Goal: Communication & Community: Answer question/provide support

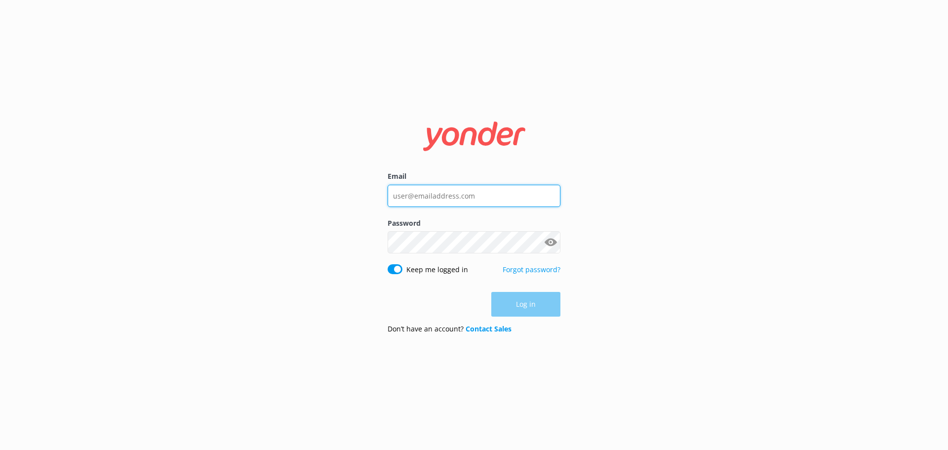
type input "[PERSON_NAME][EMAIL_ADDRESS][DOMAIN_NAME]"
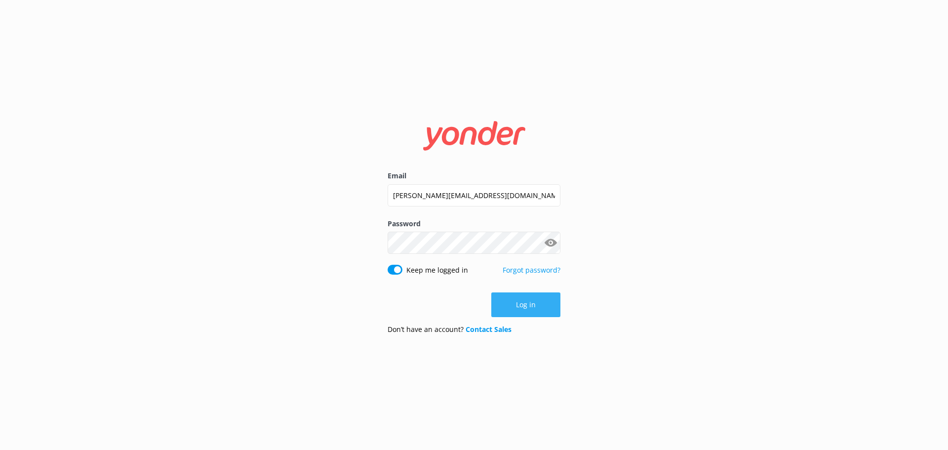
click at [533, 302] on div "Log in" at bounding box center [474, 304] width 173 height 25
click at [538, 298] on button "Log in" at bounding box center [525, 304] width 69 height 25
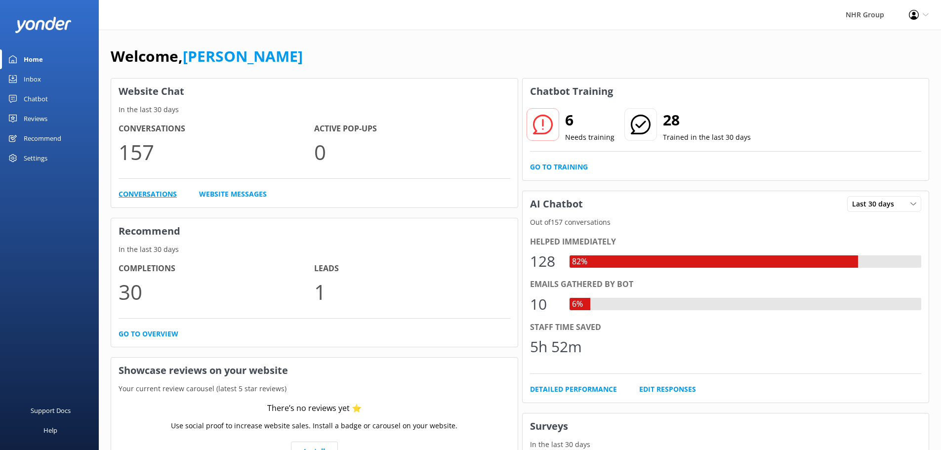
click at [136, 190] on link "Conversations" at bounding box center [147, 194] width 58 height 11
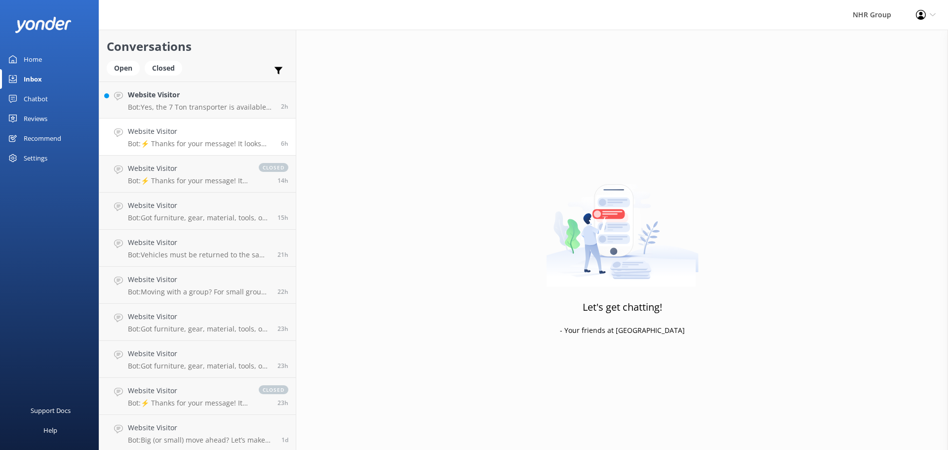
click at [196, 145] on p "Bot: ⚡ Thanks for your message! It looks like this one might be best handled by…" at bounding box center [201, 143] width 146 height 9
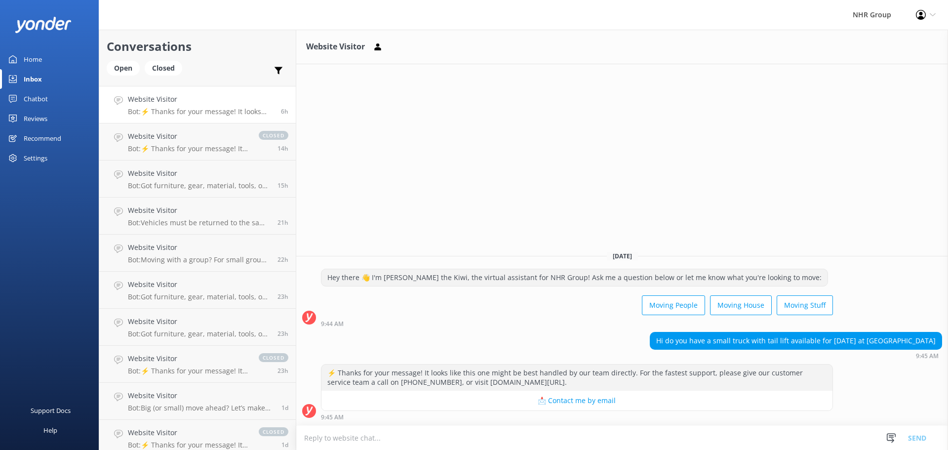
scroll to position [49, 0]
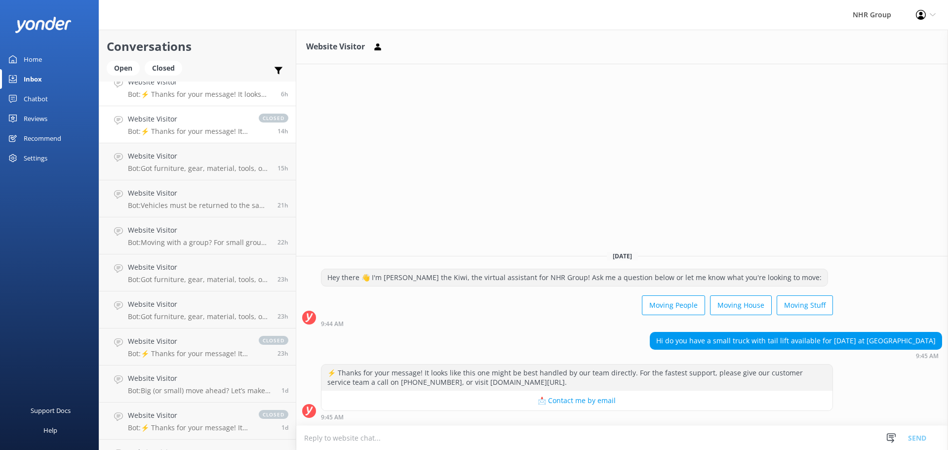
click at [194, 129] on p "Bot: ⚡ Thanks for your message! It looks like this one might be best handled by…" at bounding box center [188, 131] width 121 height 9
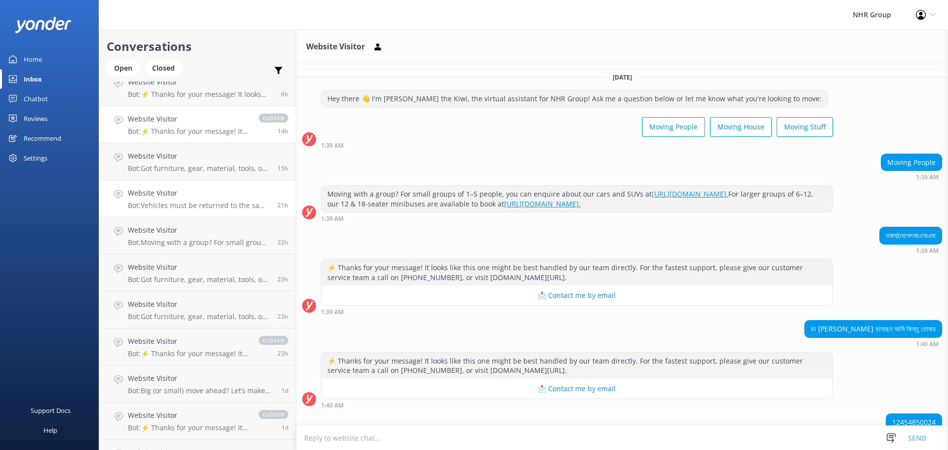
scroll to position [103, 0]
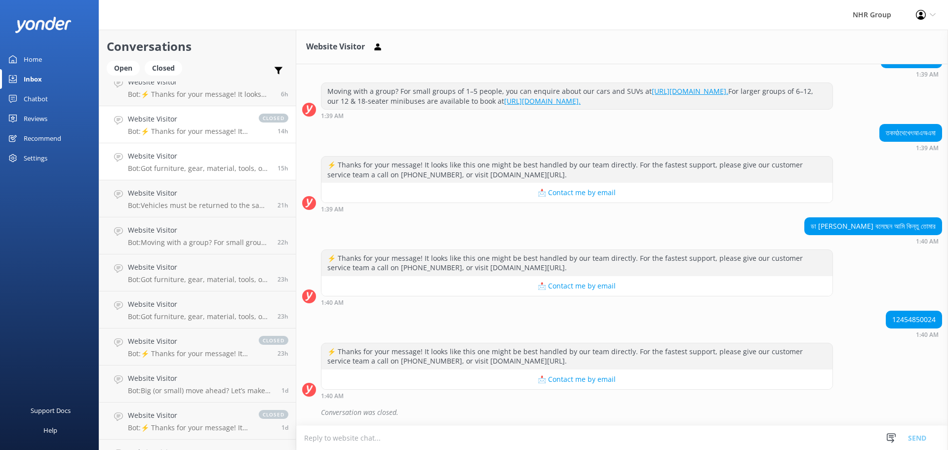
click at [176, 165] on p "Bot: Got furniture, gear, material, tools, or freight to move? Take our quiz to…" at bounding box center [199, 168] width 142 height 9
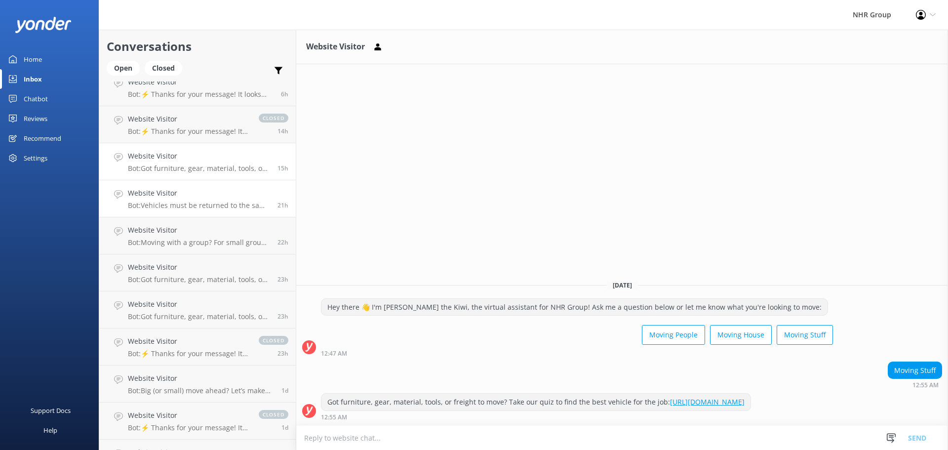
click at [194, 196] on h4 "Website Visitor" at bounding box center [199, 193] width 142 height 11
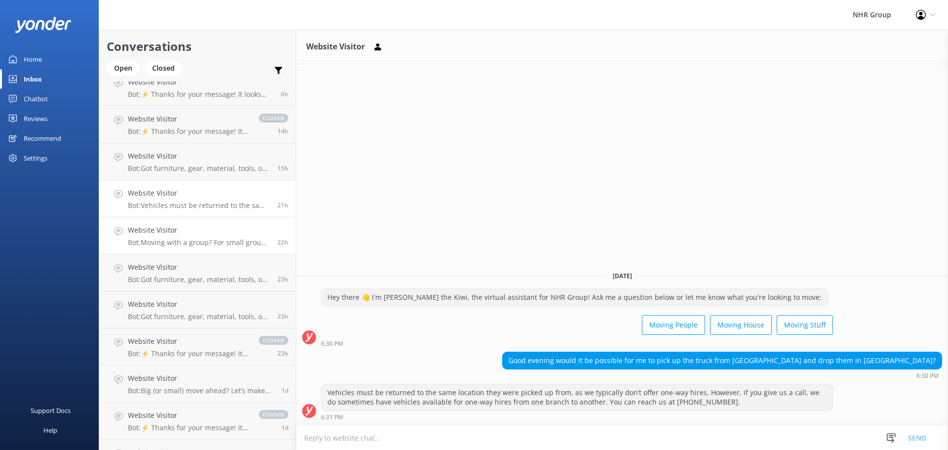
click at [179, 237] on div "Website Visitor Bot: Moving with a group? For small groups of 1–5 people, you c…" at bounding box center [199, 236] width 142 height 22
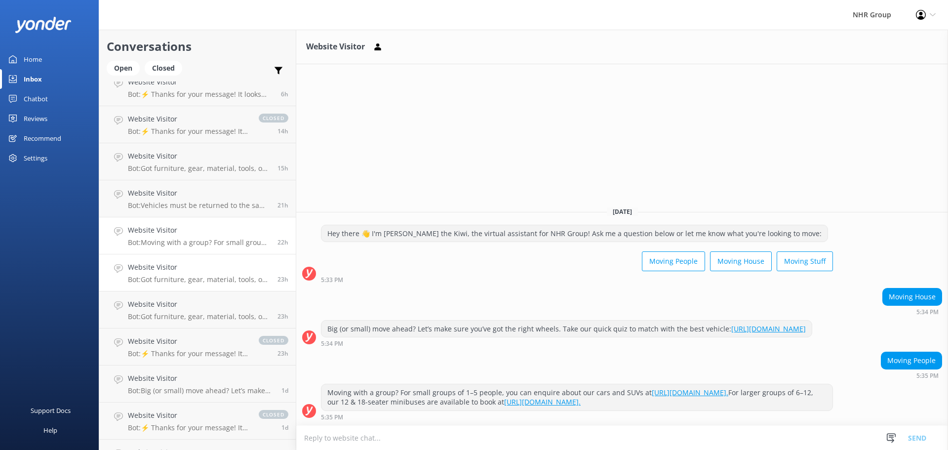
click at [178, 267] on h4 "Website Visitor" at bounding box center [199, 267] width 142 height 11
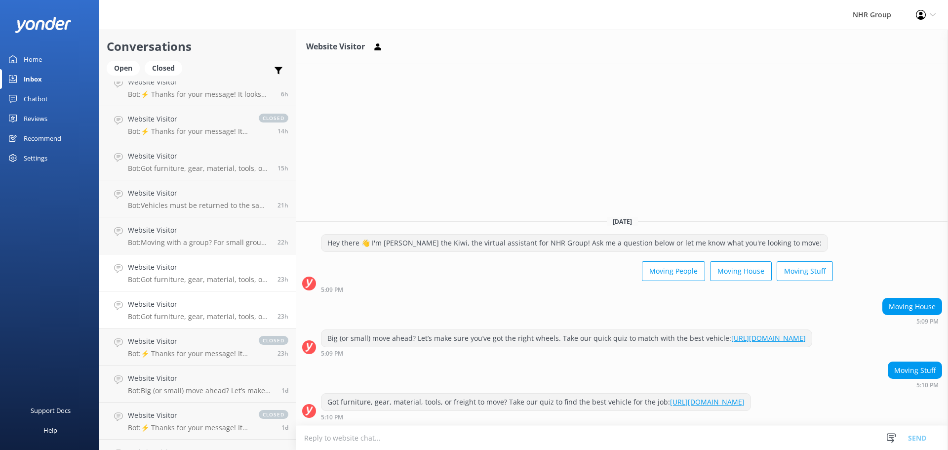
click at [173, 307] on h4 "Website Visitor" at bounding box center [199, 304] width 142 height 11
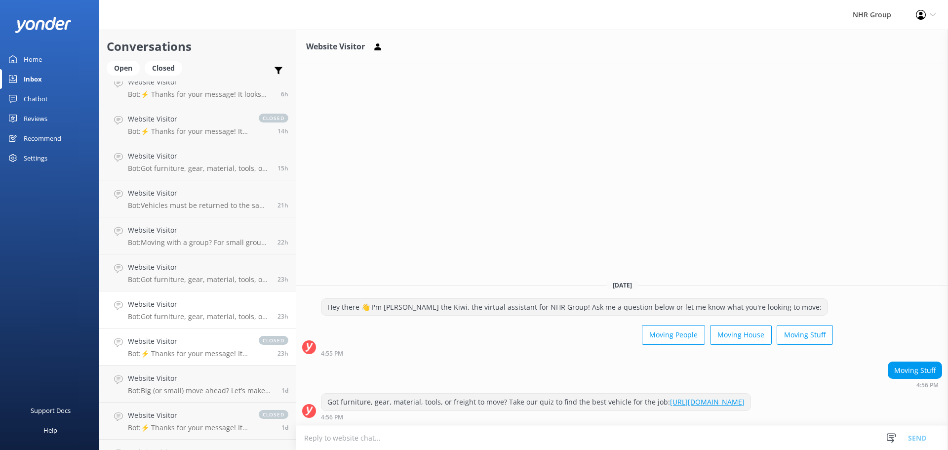
click at [172, 339] on h4 "Website Visitor" at bounding box center [188, 341] width 121 height 11
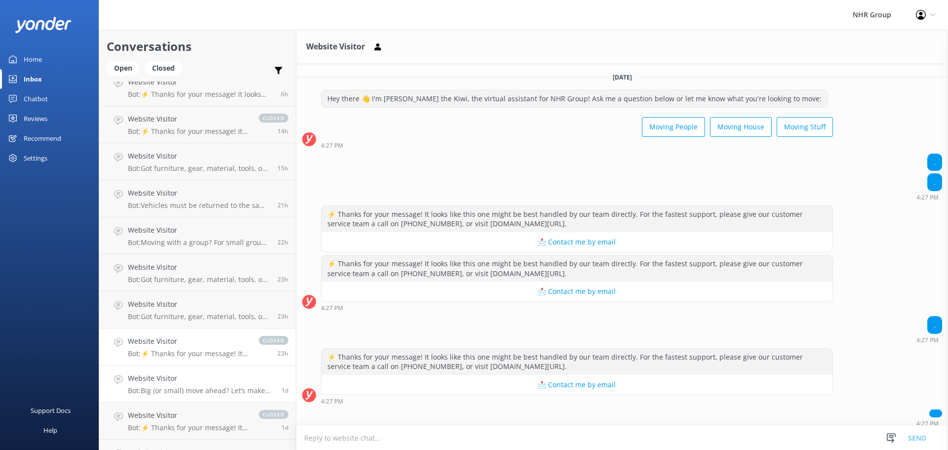
click at [206, 383] on h4 "Website Visitor" at bounding box center [201, 378] width 146 height 11
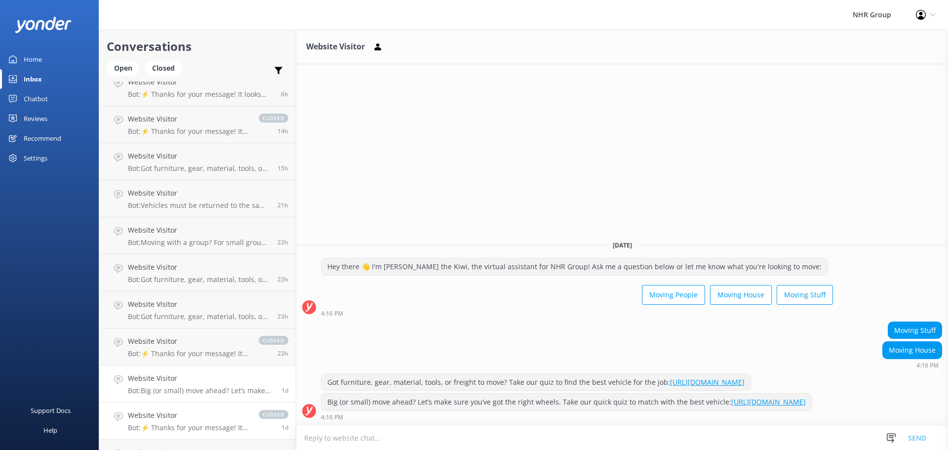
click at [195, 408] on link "Website Visitor Bot: ⚡ Thanks for your message! It looks like this one might be…" at bounding box center [197, 420] width 196 height 37
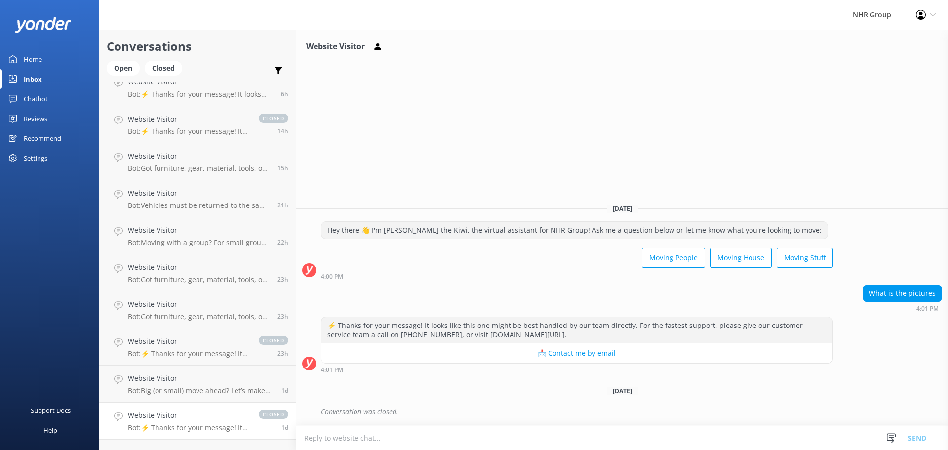
click at [176, 417] on h4 "Website Visitor" at bounding box center [188, 415] width 121 height 11
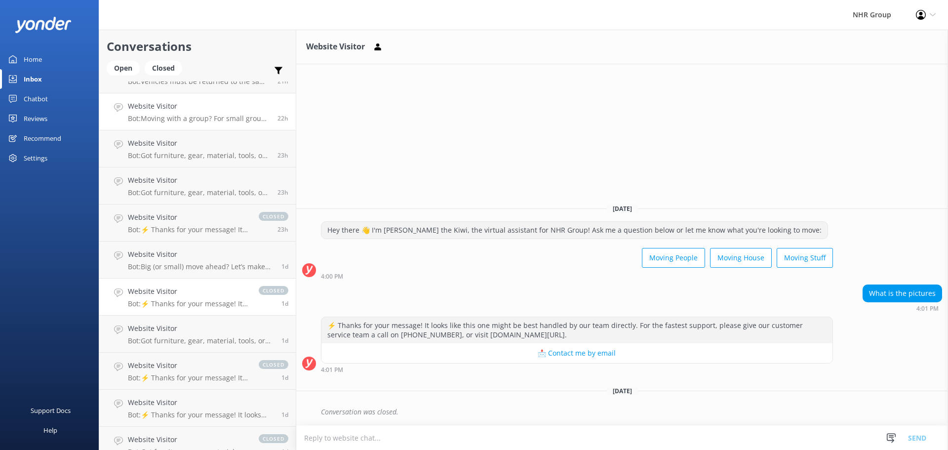
scroll to position [197, 0]
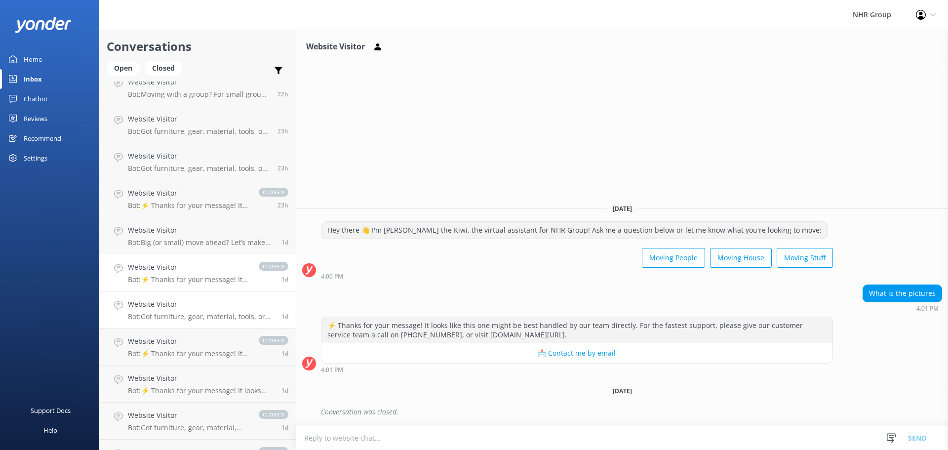
click at [206, 310] on div "Website Visitor Bot: Got furniture, gear, material, tools, or freight to move? …" at bounding box center [201, 310] width 146 height 22
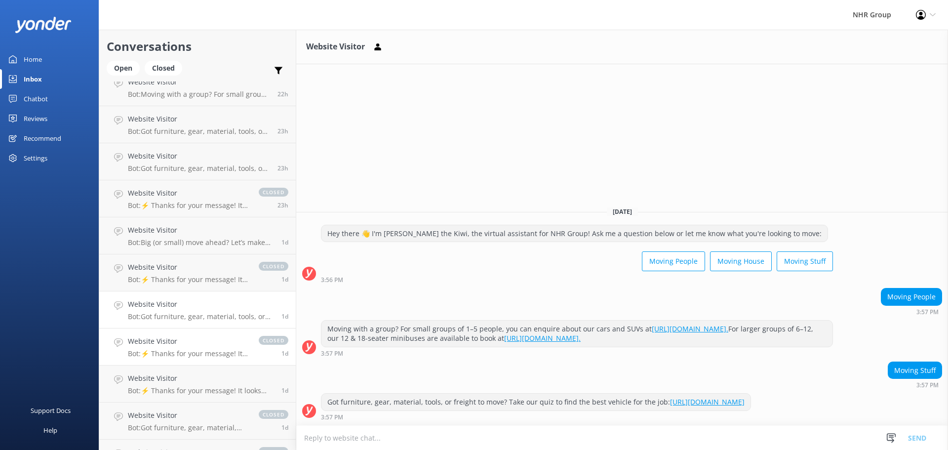
click at [181, 343] on h4 "Website Visitor" at bounding box center [188, 341] width 121 height 11
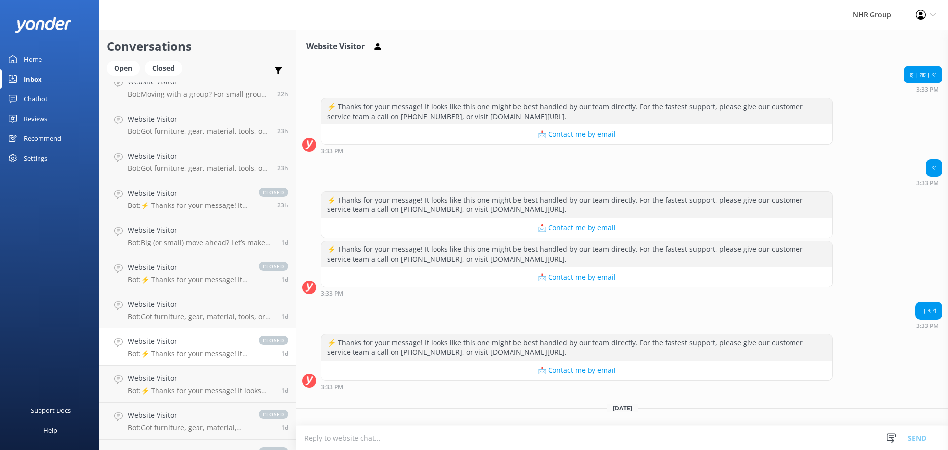
scroll to position [976, 0]
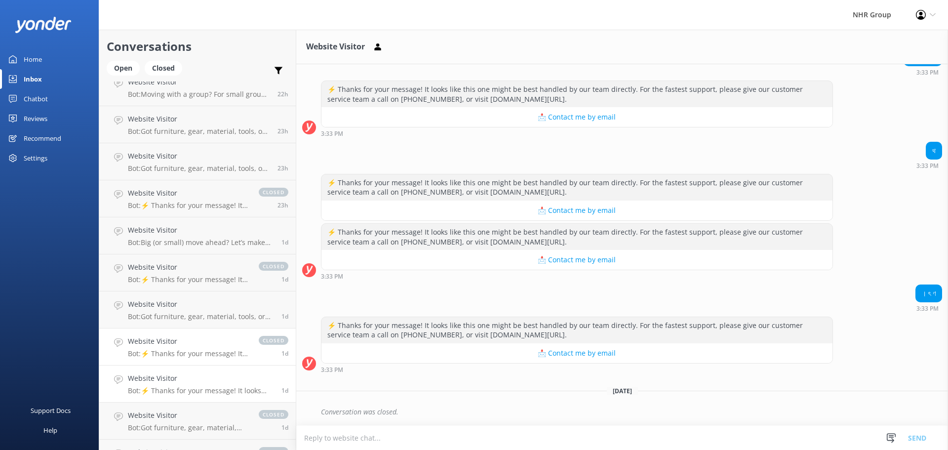
click at [183, 376] on h4 "Website Visitor" at bounding box center [201, 378] width 146 height 11
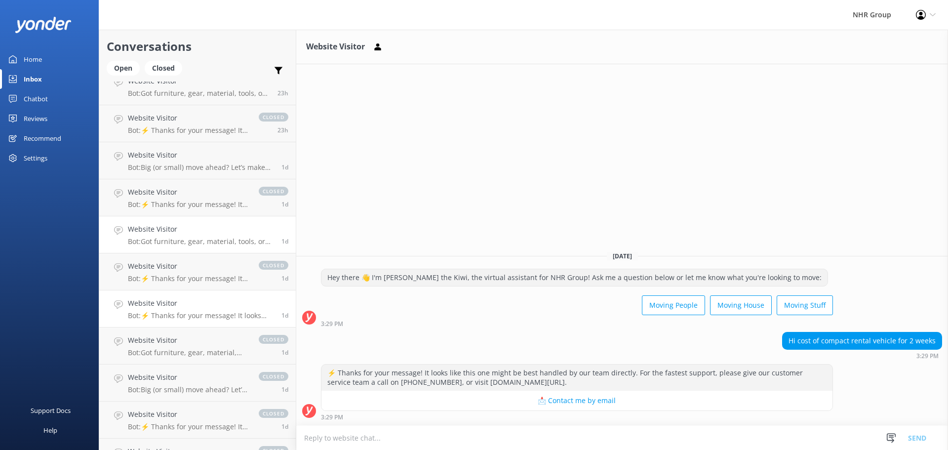
scroll to position [296, 0]
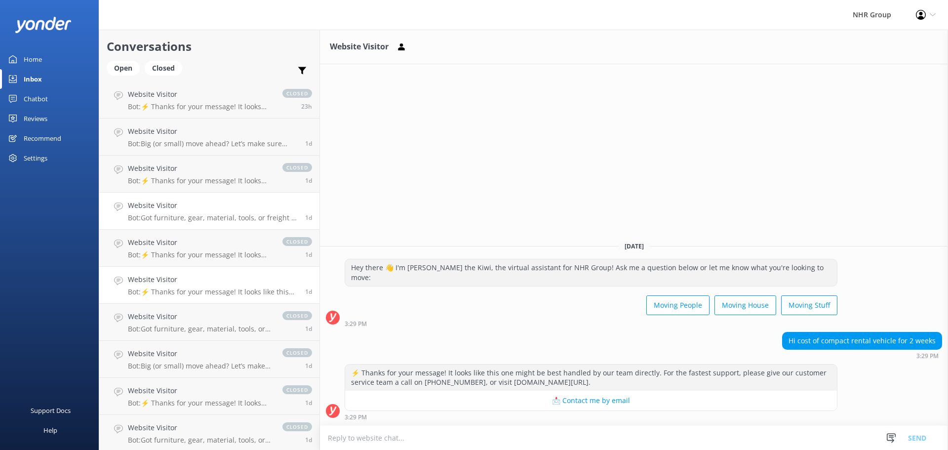
click at [187, 325] on p "Bot: Got furniture, gear, material, tools, or freight to move? Take our quiz to…" at bounding box center [200, 328] width 145 height 9
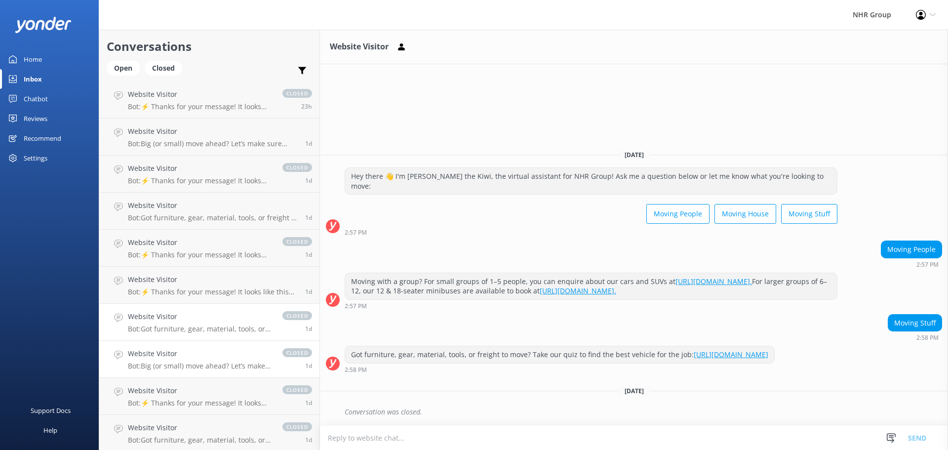
click at [192, 347] on link "Website Visitor Bot: Big (or small) move ahead? Let’s make sure you’ve got the …" at bounding box center [209, 359] width 220 height 37
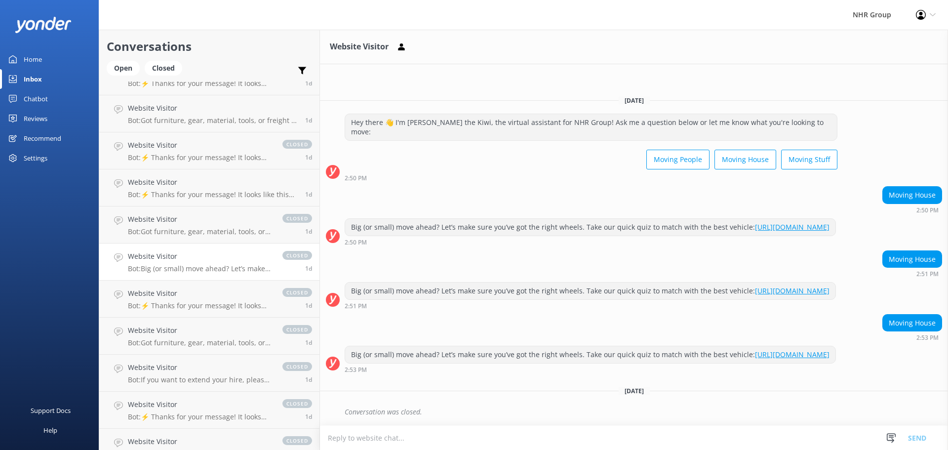
scroll to position [395, 0]
click at [190, 304] on p "Bot: ⚡ Thanks for your message! It looks like this one might be best handled by…" at bounding box center [200, 304] width 145 height 9
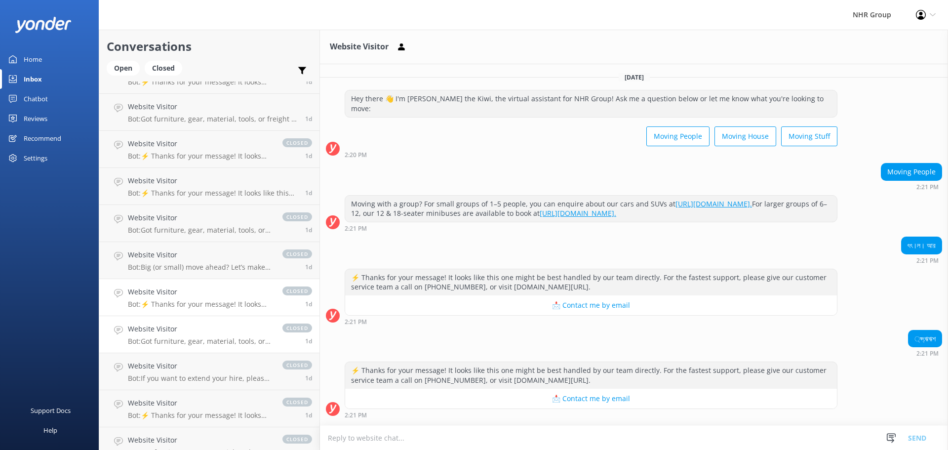
scroll to position [36, 0]
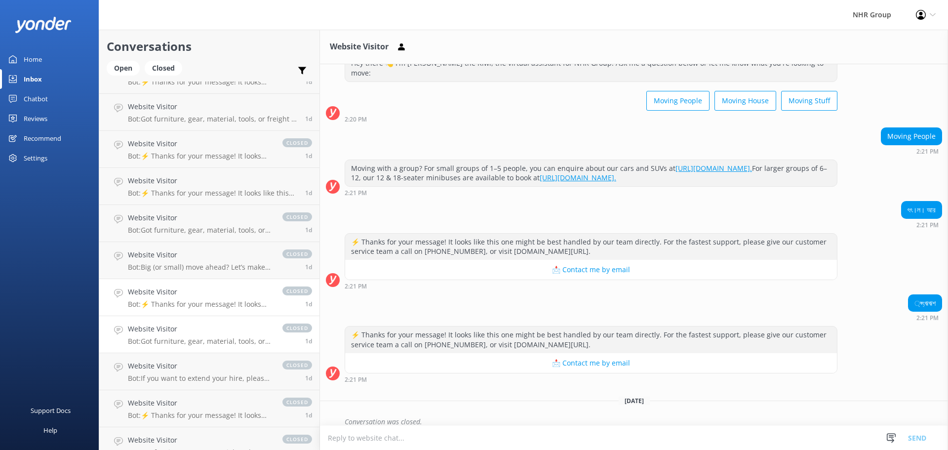
click at [191, 320] on link "Website Visitor Bot: Got furniture, gear, material, tools, or freight to move? …" at bounding box center [209, 334] width 220 height 37
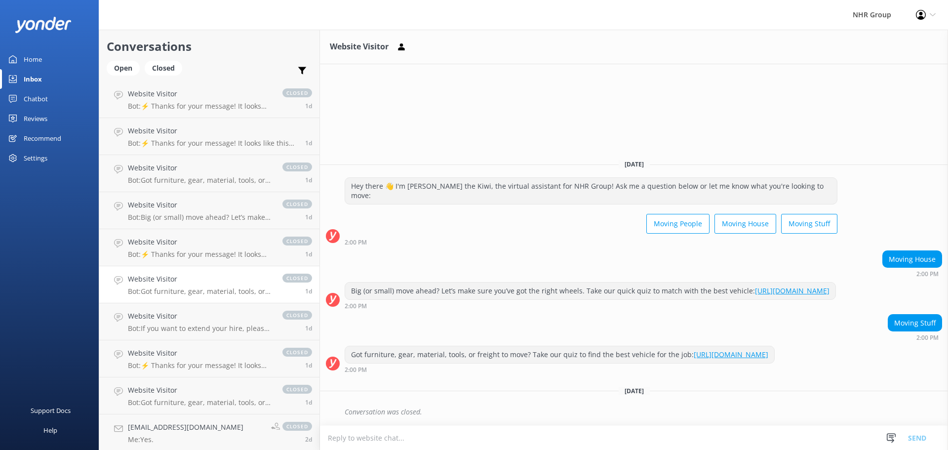
scroll to position [494, 0]
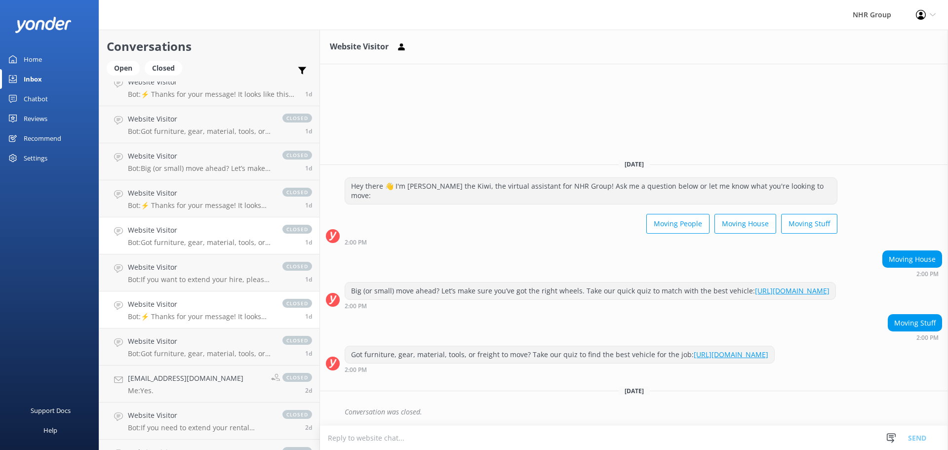
click at [191, 320] on p "Bot: ⚡ Thanks for your message! It looks like this one might be best handled by…" at bounding box center [200, 316] width 145 height 9
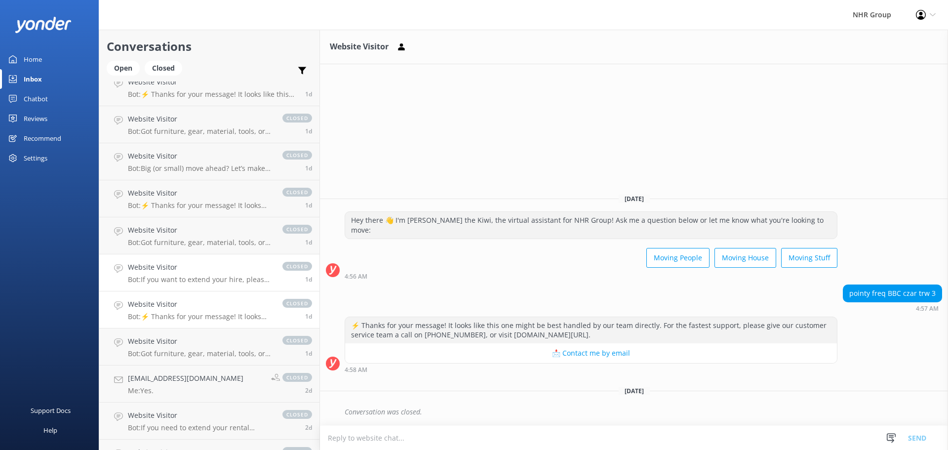
click at [200, 281] on p "Bot: If you want to extend your hire, please contact the NHR Group team at 0800…" at bounding box center [200, 279] width 145 height 9
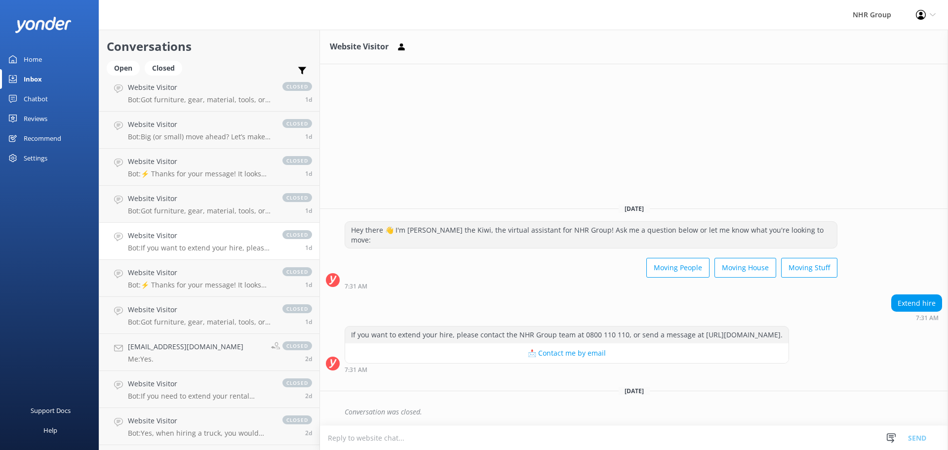
scroll to position [543, 0]
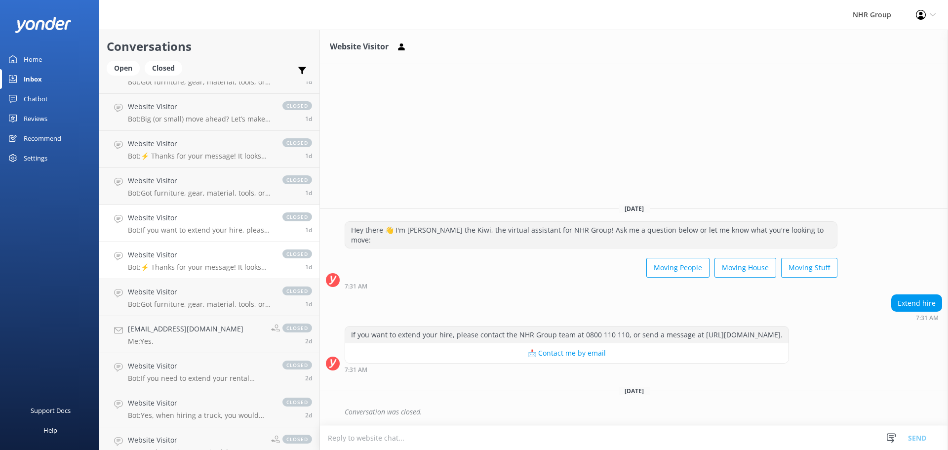
click at [202, 268] on p "Bot: ⚡ Thanks for your message! It looks like this one might be best handled by…" at bounding box center [200, 267] width 145 height 9
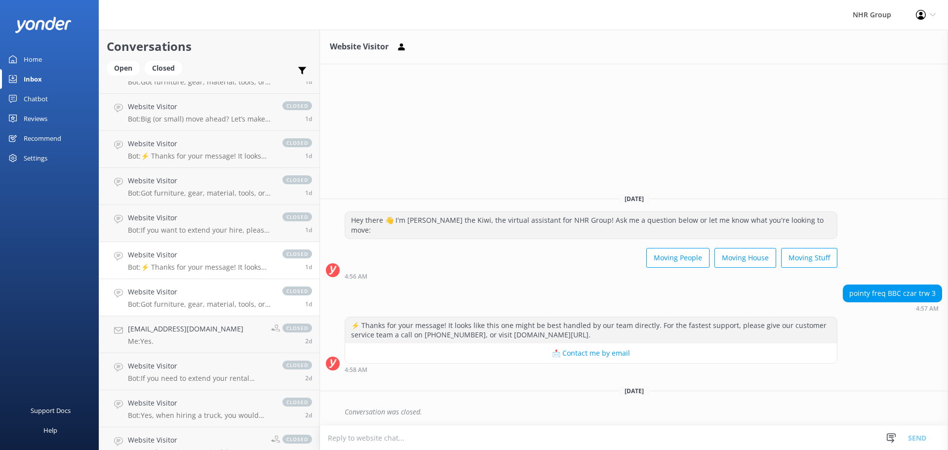
click at [201, 296] on h4 "Website Visitor" at bounding box center [200, 291] width 145 height 11
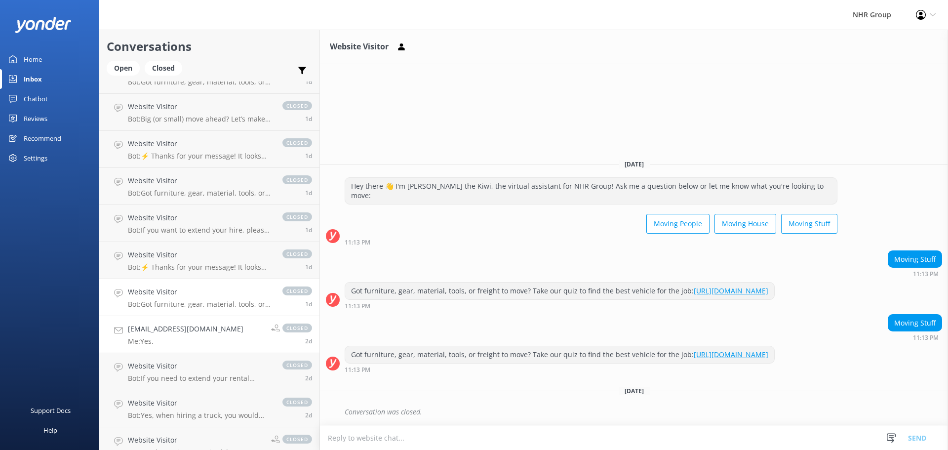
click at [199, 327] on h4 "[EMAIL_ADDRESS][DOMAIN_NAME]" at bounding box center [186, 328] width 116 height 11
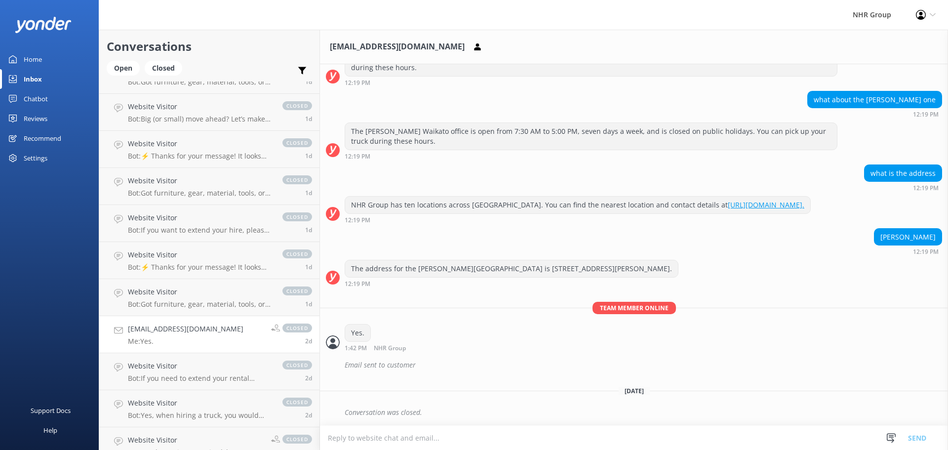
scroll to position [1386, 0]
click at [193, 368] on h4 "Website Visitor" at bounding box center [200, 365] width 145 height 11
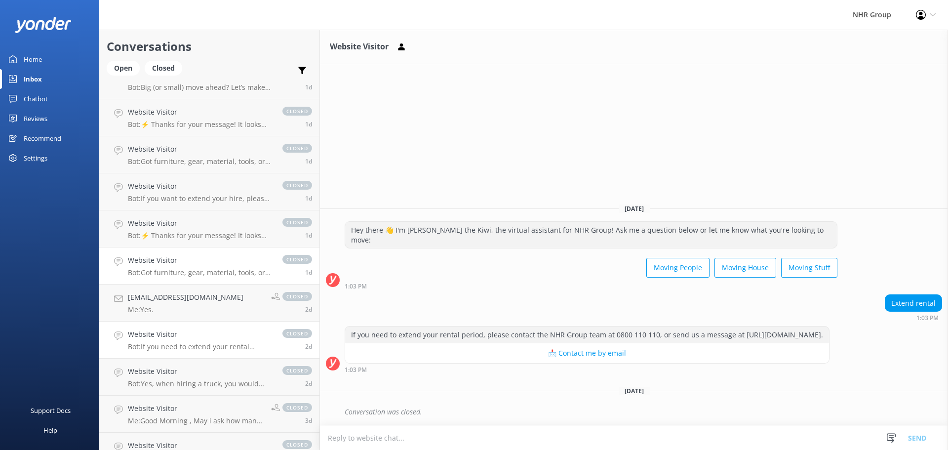
scroll to position [592, 0]
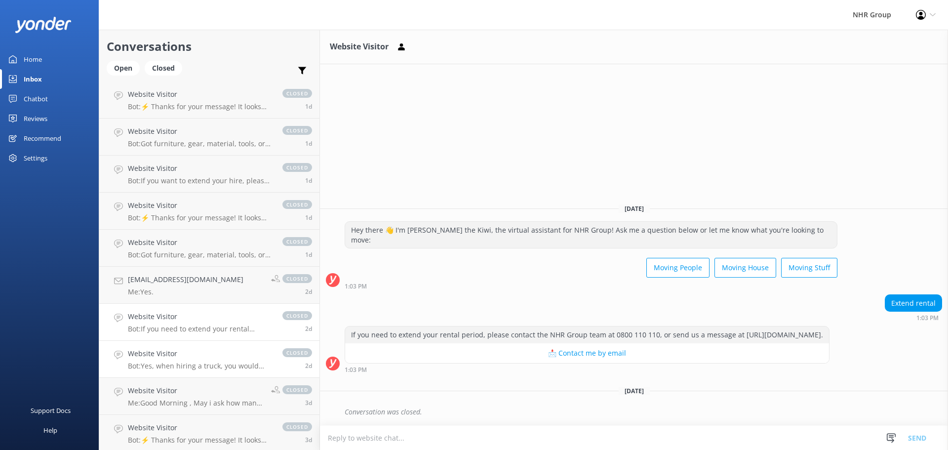
click at [204, 351] on h4 "Website Visitor" at bounding box center [200, 353] width 145 height 11
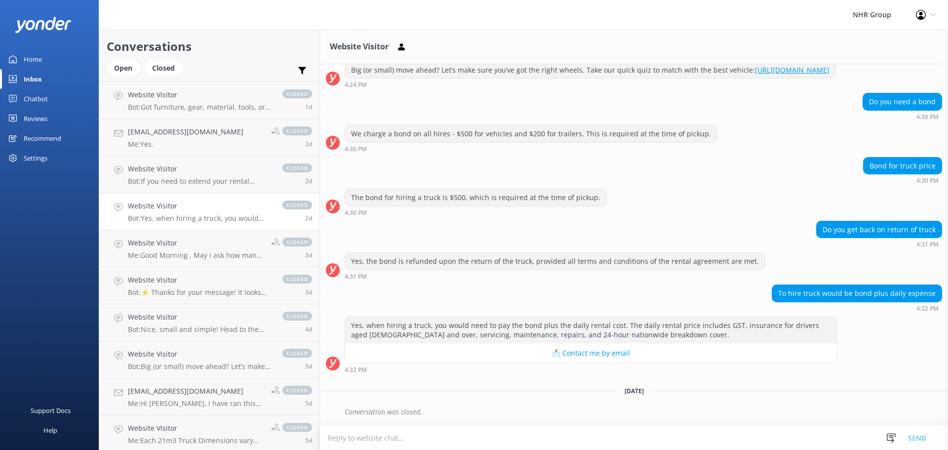
scroll to position [741, 0]
click at [203, 248] on div "Website Visitor Me: Good Morning , May i ask how many bedroom house stuff you a…" at bounding box center [196, 248] width 136 height 22
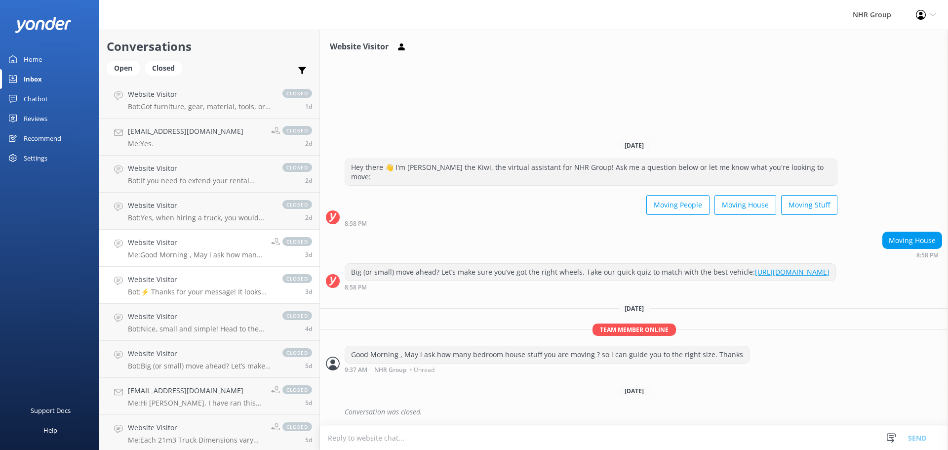
click at [194, 286] on div "Website Visitor Bot: ⚡ Thanks for your message! It looks like this one might be…" at bounding box center [200, 285] width 145 height 22
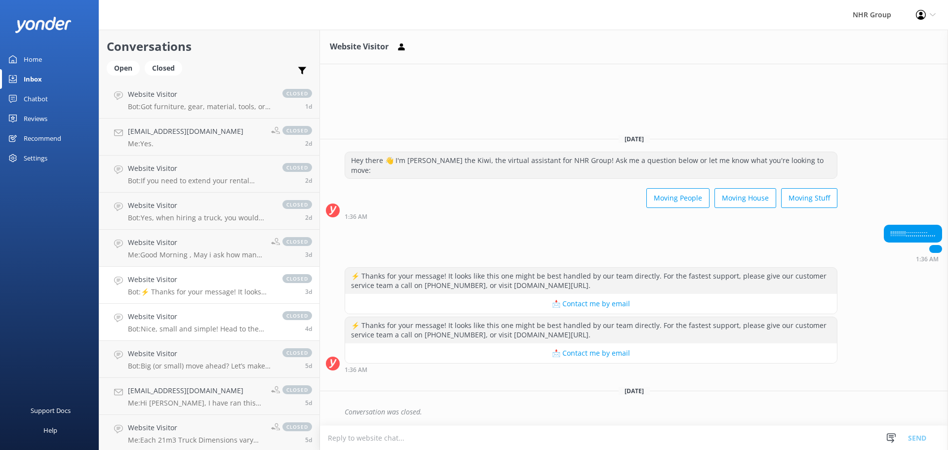
click at [192, 321] on h4 "Website Visitor" at bounding box center [200, 316] width 145 height 11
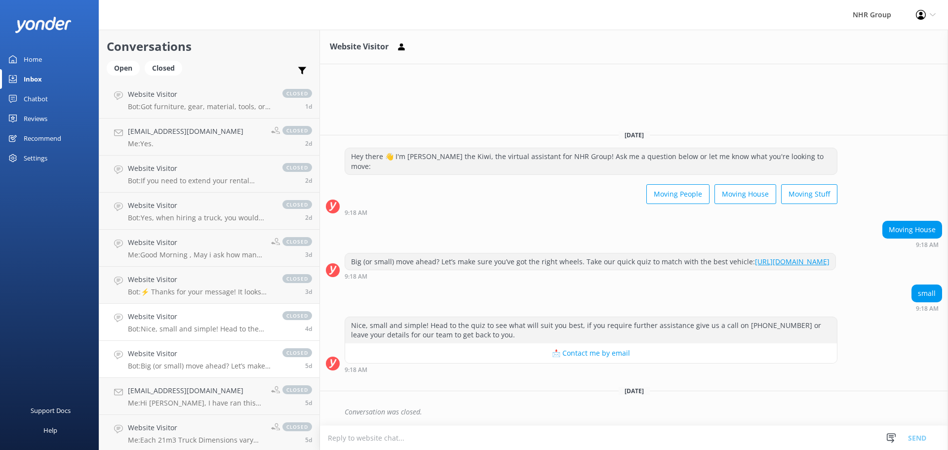
click at [193, 348] on h4 "Website Visitor" at bounding box center [200, 353] width 145 height 11
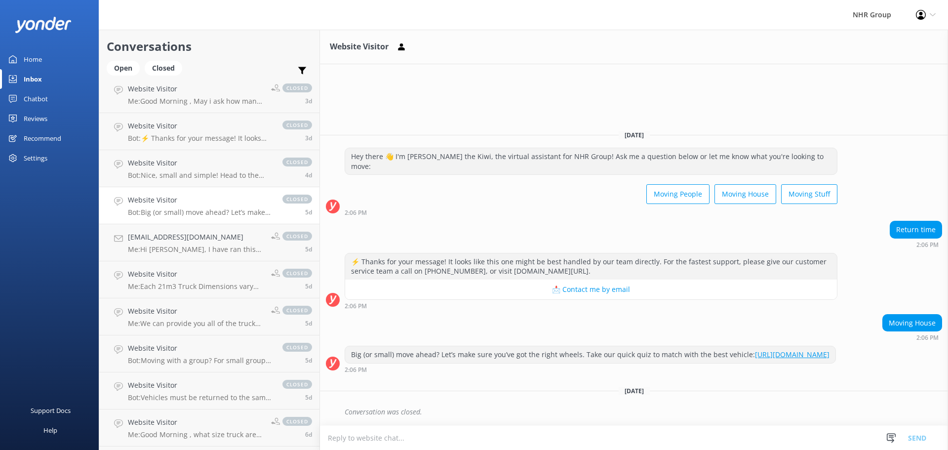
scroll to position [938, 0]
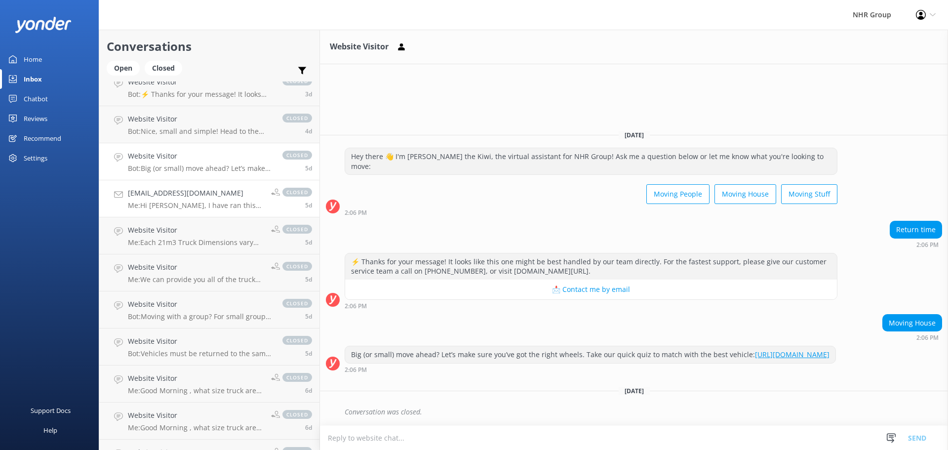
click at [184, 196] on h4 "[EMAIL_ADDRESS][DOMAIN_NAME]" at bounding box center [196, 193] width 136 height 11
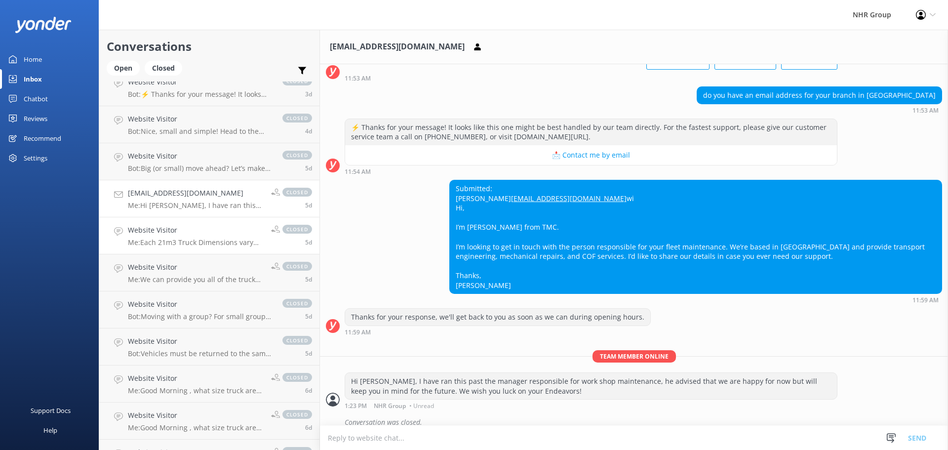
scroll to position [87, 0]
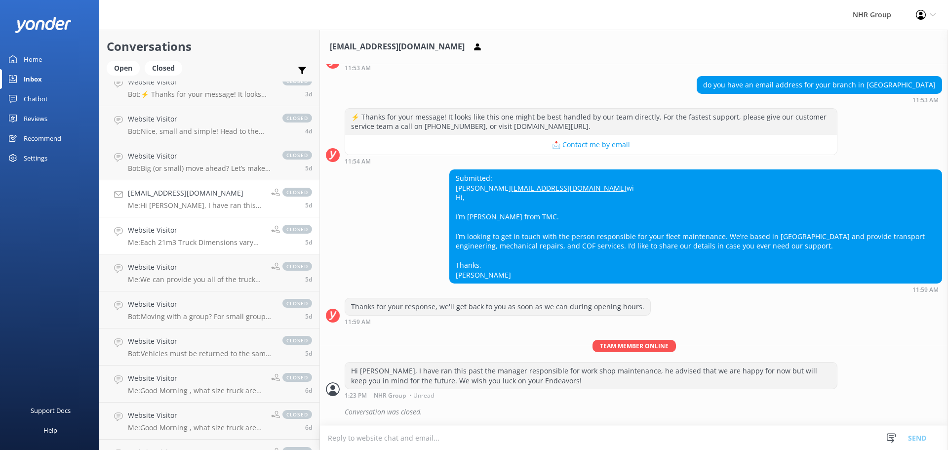
click at [184, 235] on h4 "Website Visitor" at bounding box center [196, 230] width 136 height 11
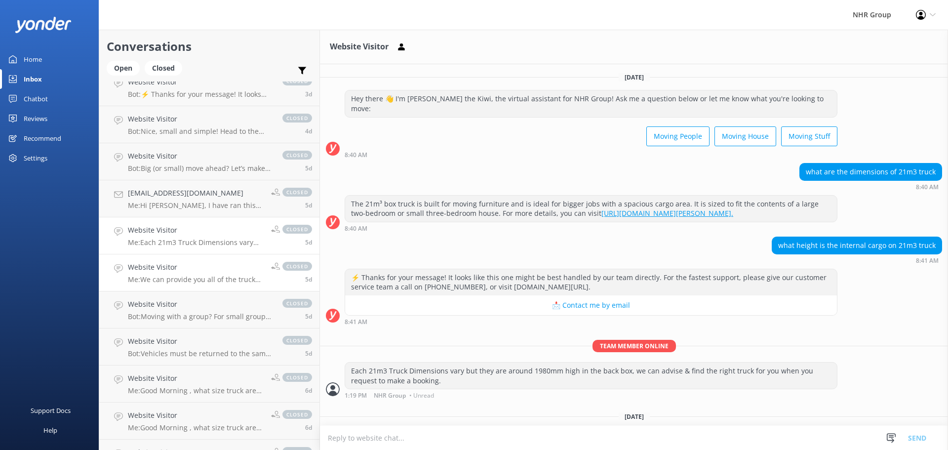
scroll to position [26, 0]
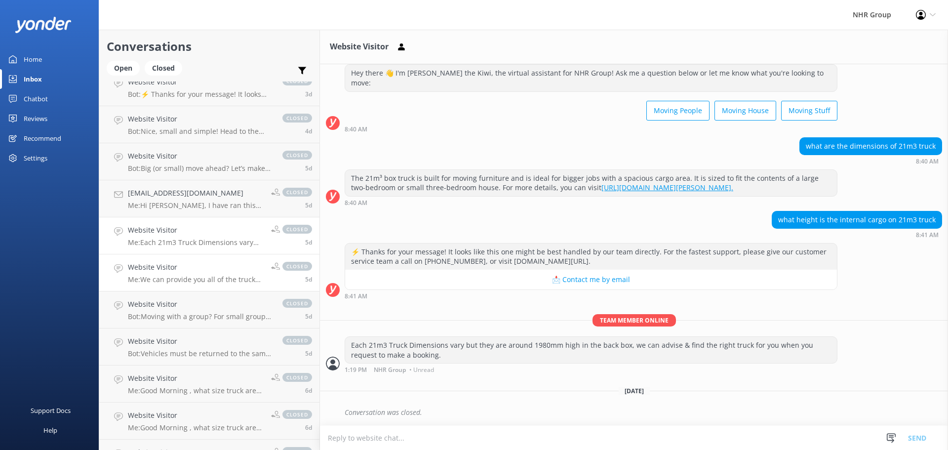
click at [183, 274] on div "Website Visitor Me: We can provide you all of the truck details that the ferry …" at bounding box center [196, 273] width 136 height 22
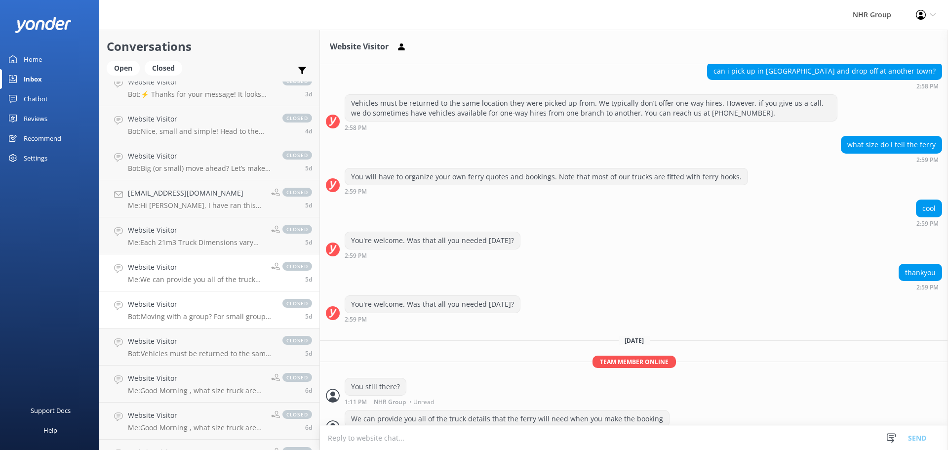
scroll to position [228, 0]
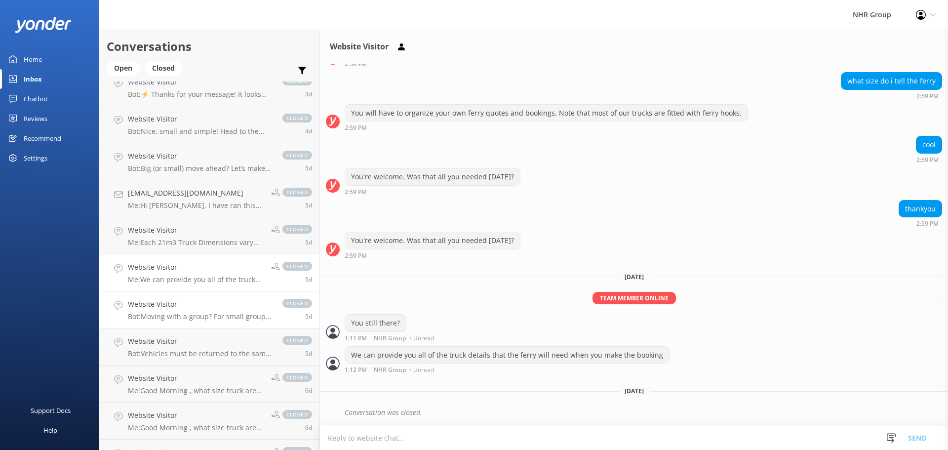
click at [183, 302] on h4 "Website Visitor" at bounding box center [200, 304] width 145 height 11
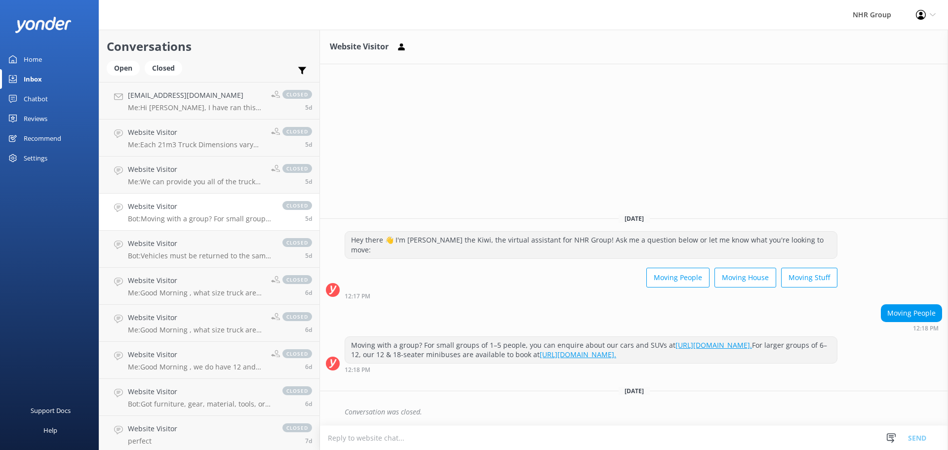
scroll to position [1037, 0]
click at [193, 252] on p "Bot: Vehicles must be returned to the same location they were picked up from, a…" at bounding box center [200, 254] width 145 height 9
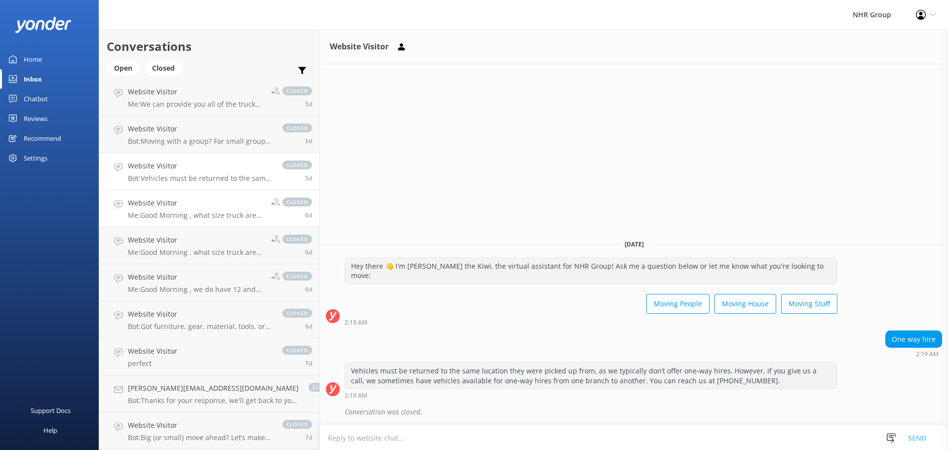
scroll to position [1136, 0]
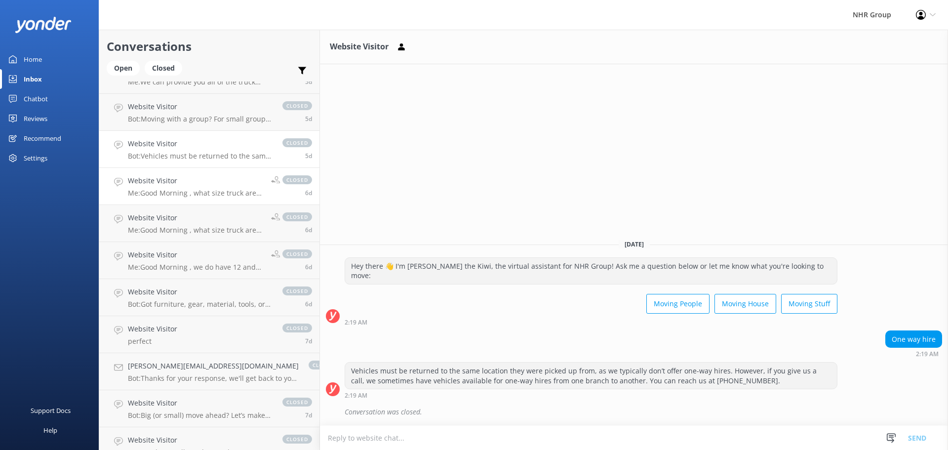
click at [196, 187] on div "Website Visitor Me: Good Morning , what size truck are you looking for moving y…" at bounding box center [196, 186] width 136 height 22
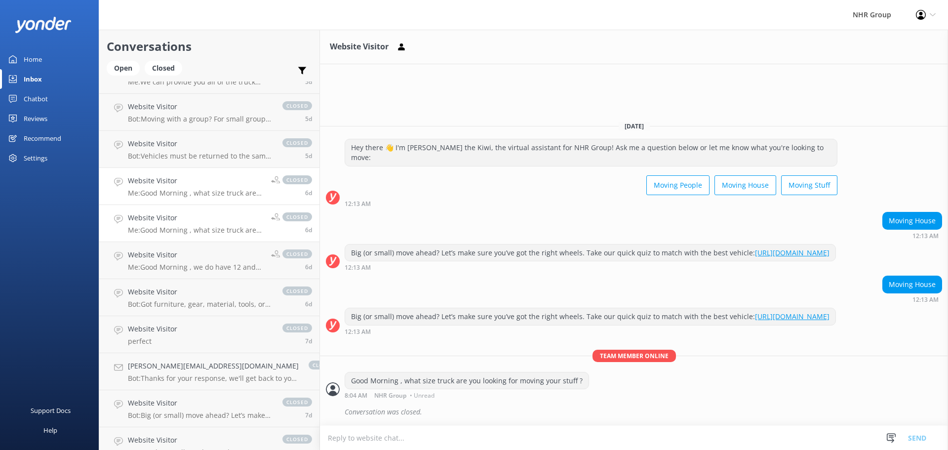
click at [190, 228] on p "Me: Good Morning , what size truck are you looking for moving your stuff ?" at bounding box center [196, 230] width 136 height 9
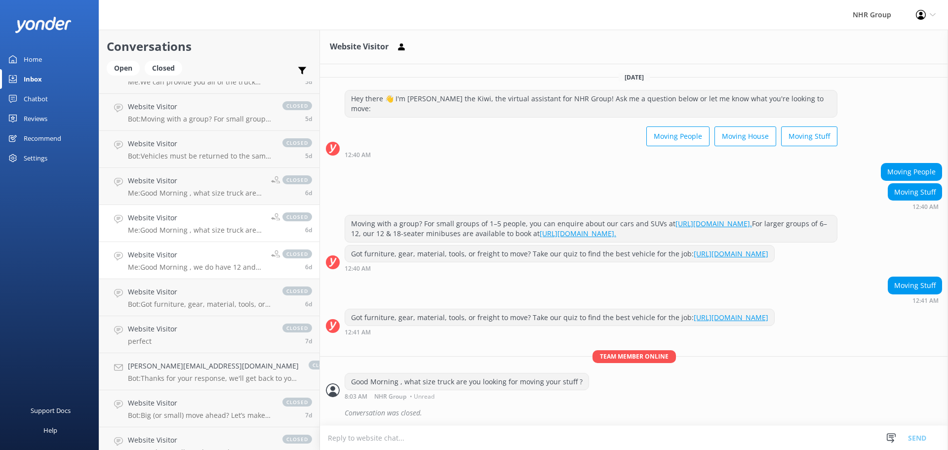
scroll to position [10, 0]
click at [190, 252] on h4 "Website Visitor" at bounding box center [196, 254] width 136 height 11
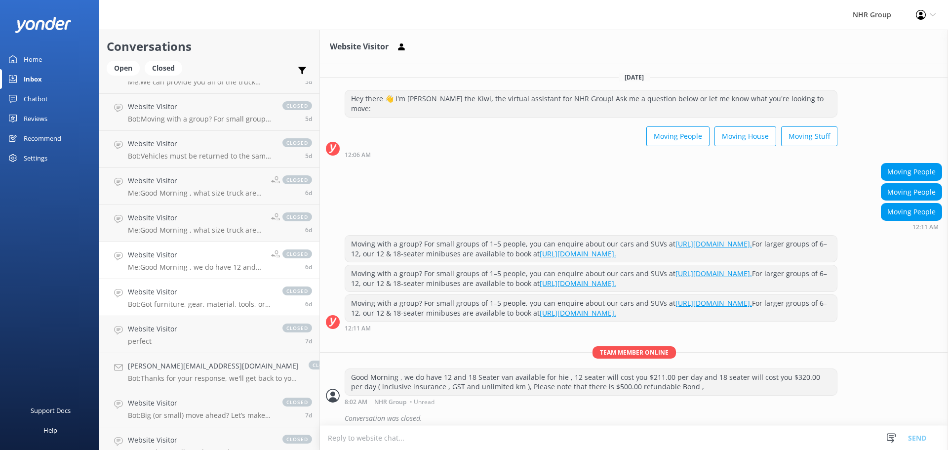
click at [185, 303] on p "Bot: Got furniture, gear, material, tools, or freight to move? Take our quiz to…" at bounding box center [200, 304] width 145 height 9
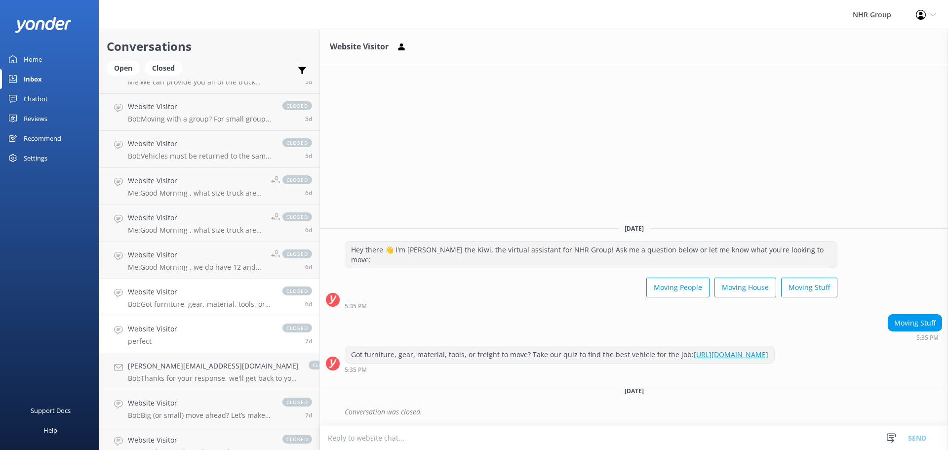
click at [180, 326] on link "Website Visitor perfect closed 7d" at bounding box center [209, 334] width 220 height 37
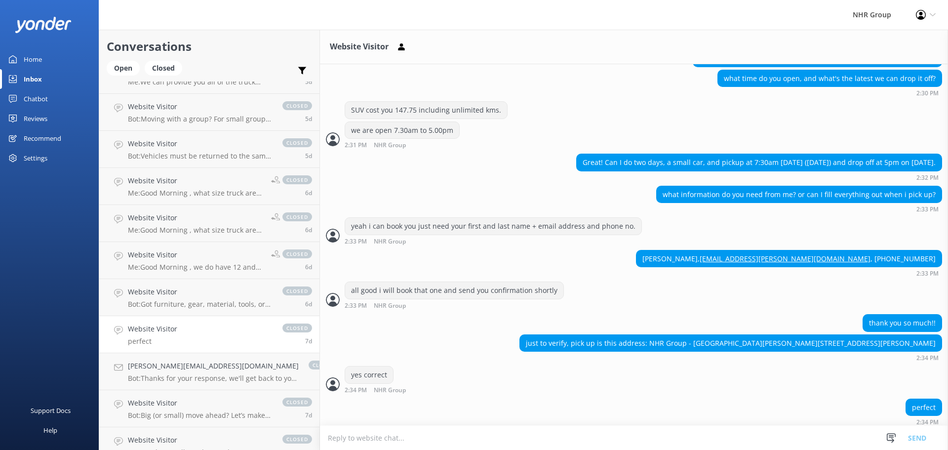
scroll to position [513, 0]
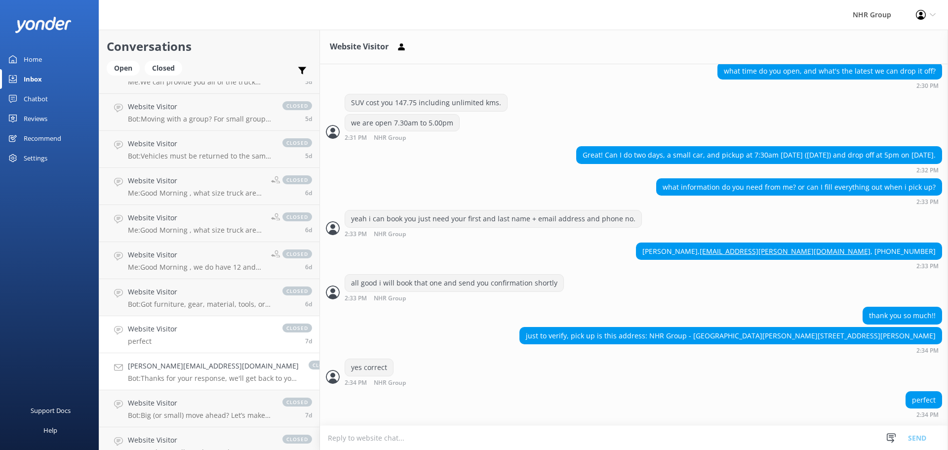
click at [195, 371] on h4 "[PERSON_NAME][EMAIL_ADDRESS][DOMAIN_NAME]" at bounding box center [213, 365] width 171 height 11
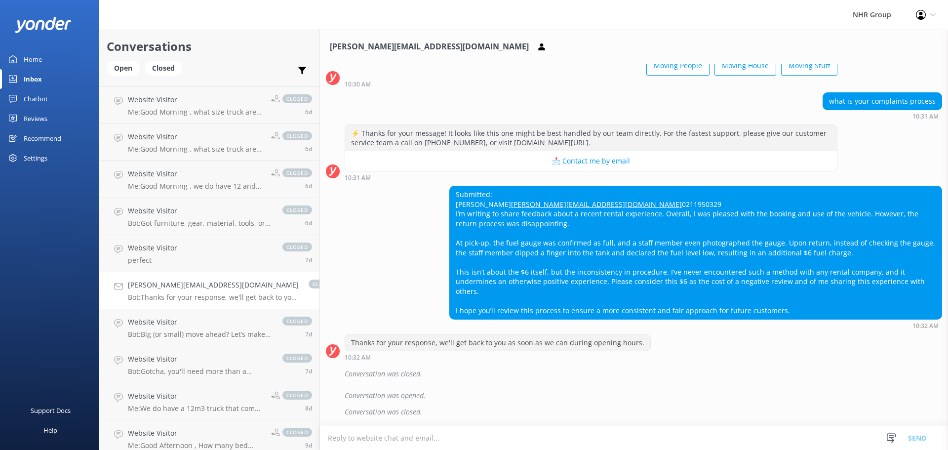
scroll to position [1234, 0]
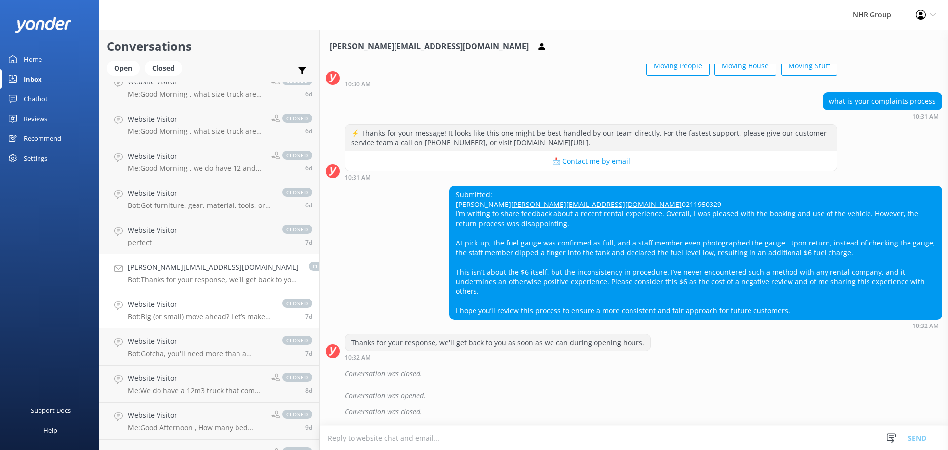
click at [181, 309] on h4 "Website Visitor" at bounding box center [200, 304] width 145 height 11
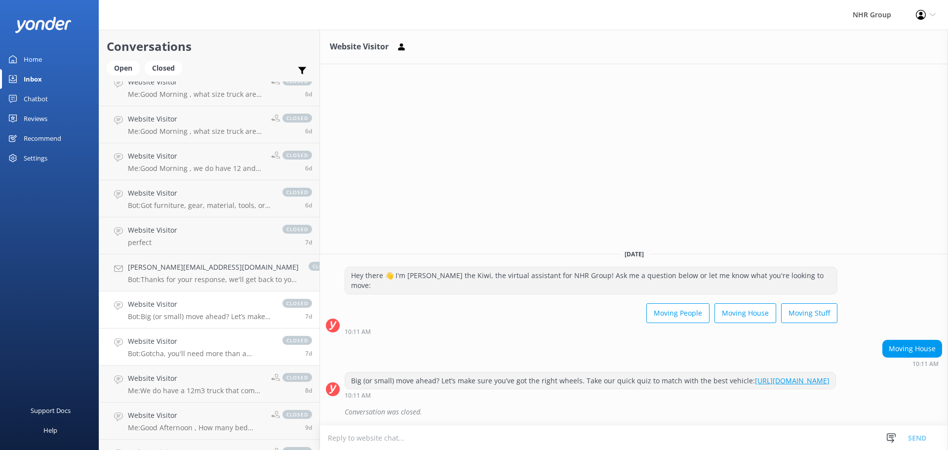
click at [184, 340] on h4 "Website Visitor" at bounding box center [200, 341] width 145 height 11
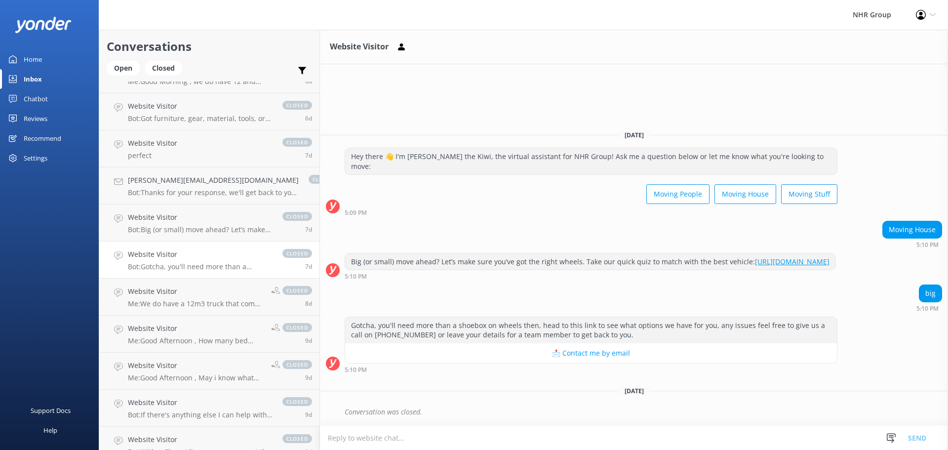
scroll to position [1333, 0]
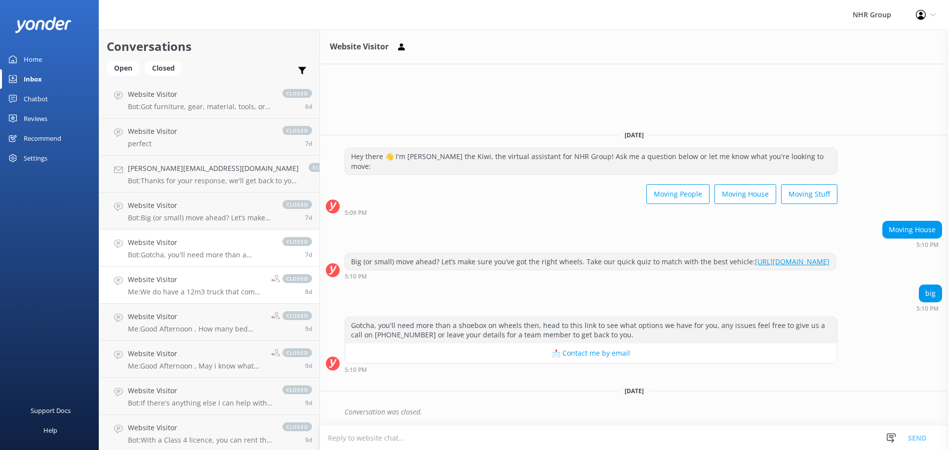
click at [178, 288] on p "Me: We do have a 12m3 truck that comes with a tail lift that will cost you $215…" at bounding box center [196, 291] width 136 height 9
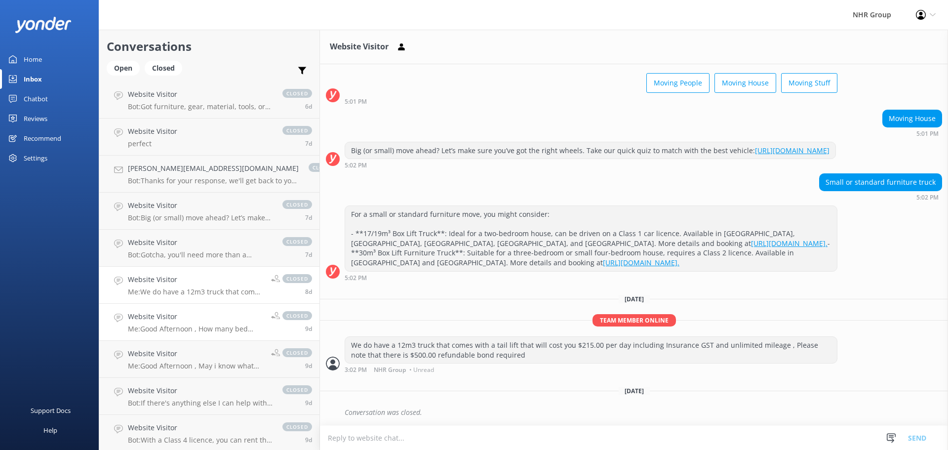
scroll to position [63, 0]
click at [179, 318] on h4 "Website Visitor" at bounding box center [196, 316] width 136 height 11
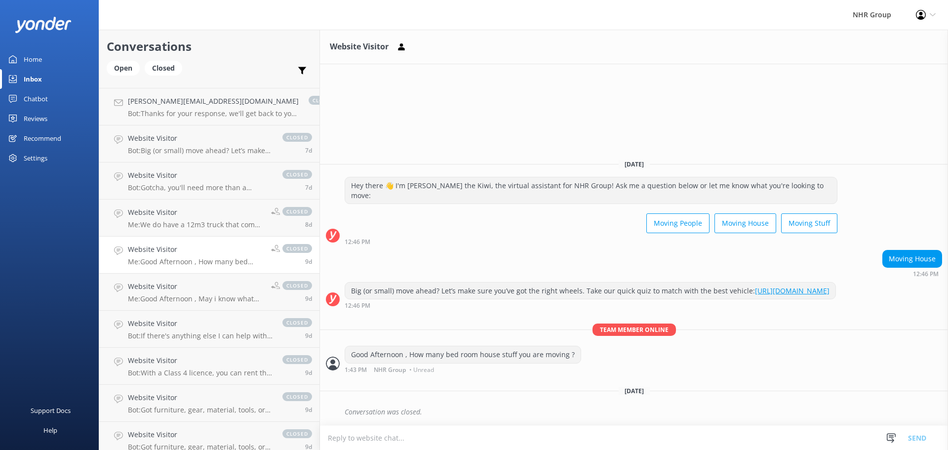
scroll to position [1432, 0]
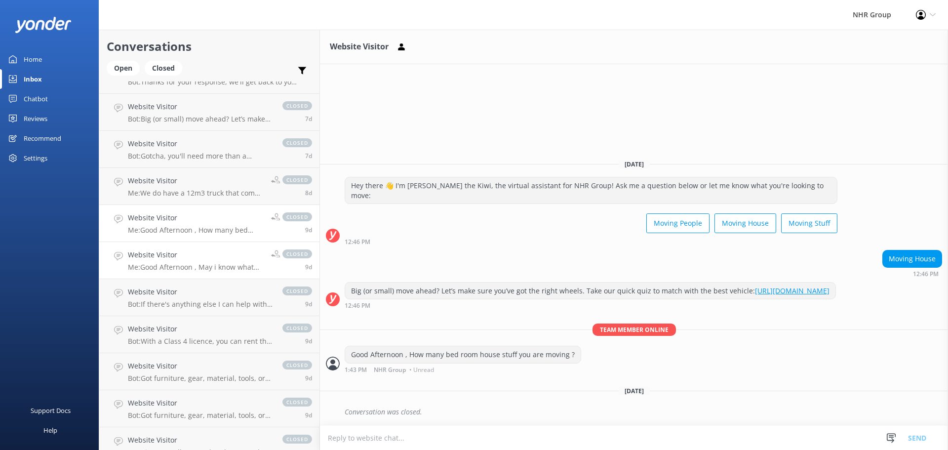
click at [191, 266] on p "Me: Good Afternoon , May i know what size truck are you looking for to hire ?" at bounding box center [196, 267] width 136 height 9
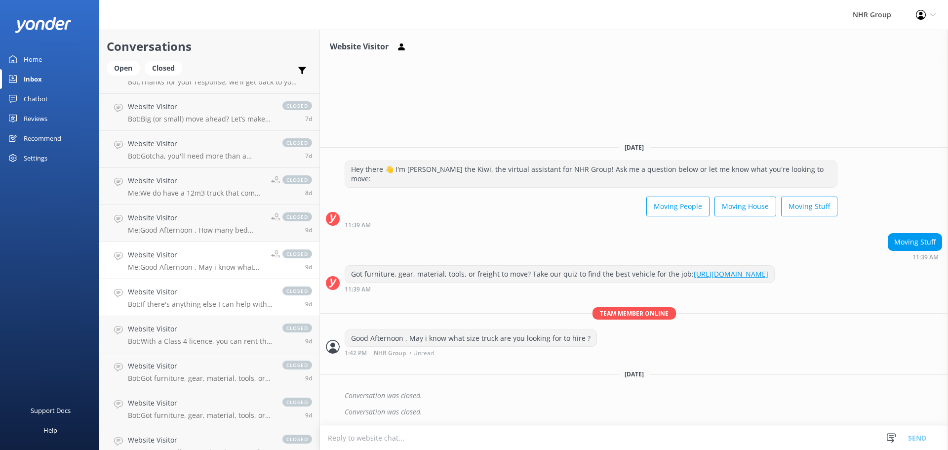
click at [191, 294] on h4 "Website Visitor" at bounding box center [200, 291] width 145 height 11
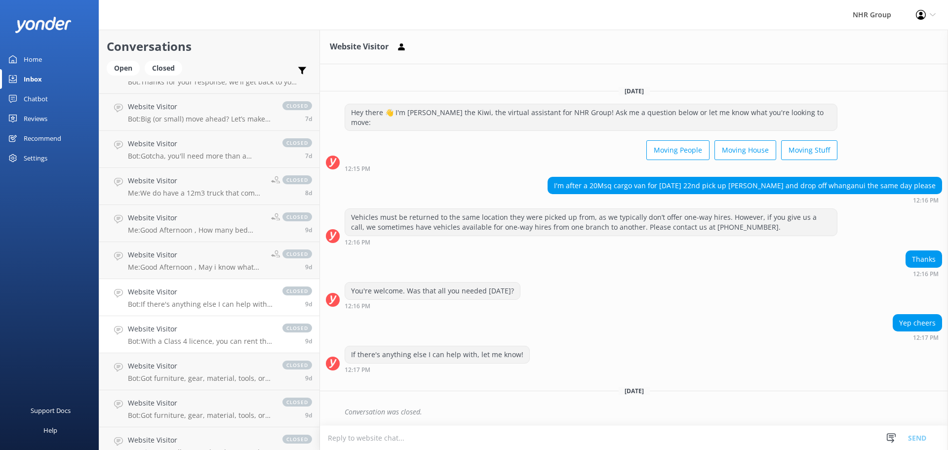
click at [185, 330] on h4 "Website Visitor" at bounding box center [200, 328] width 145 height 11
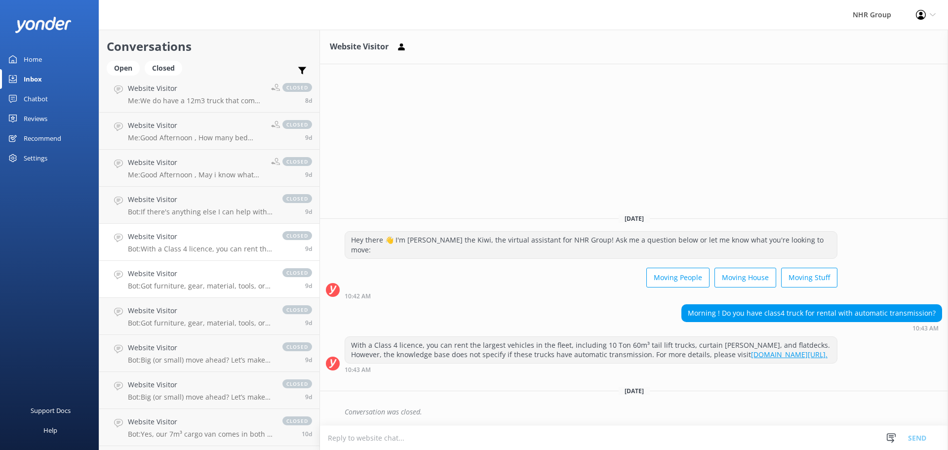
scroll to position [1530, 0]
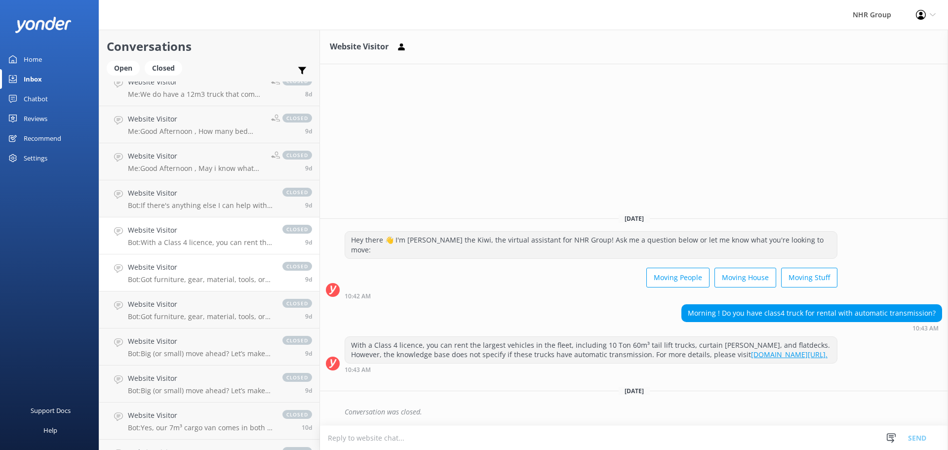
click at [180, 276] on p "Bot: Got furniture, gear, material, tools, or freight to move? Take our quiz to…" at bounding box center [200, 279] width 145 height 9
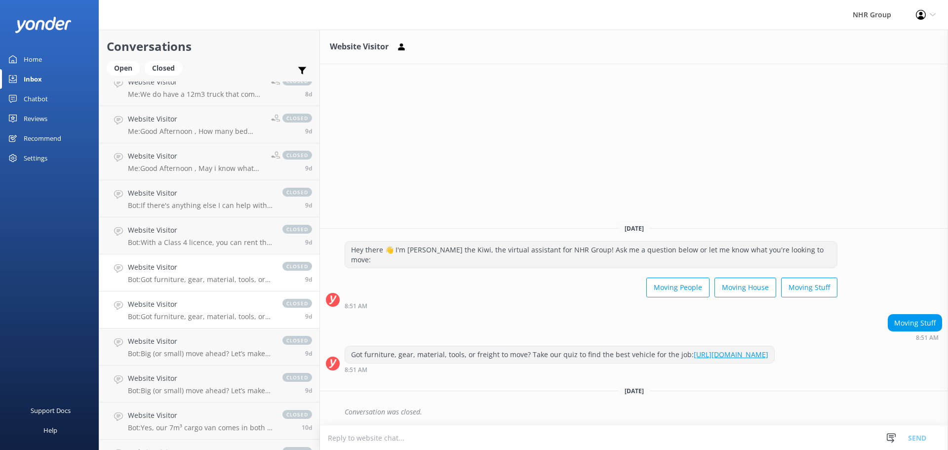
click at [180, 309] on h4 "Website Visitor" at bounding box center [200, 304] width 145 height 11
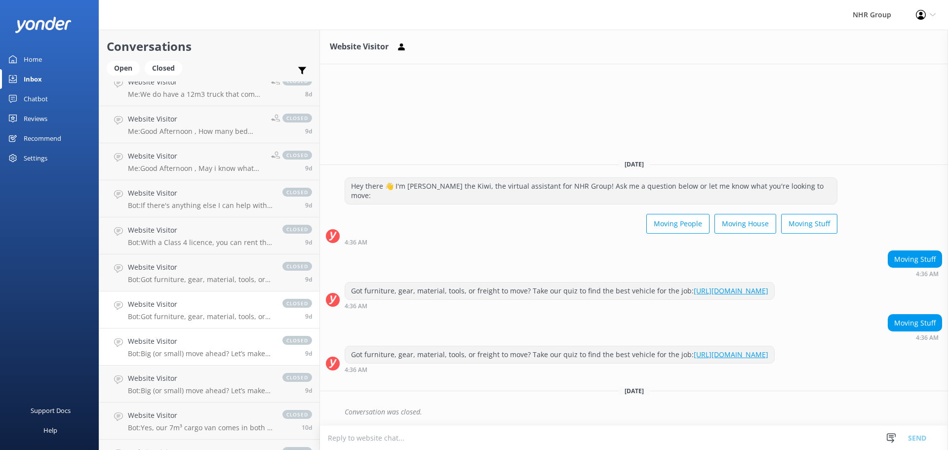
click at [175, 345] on h4 "Website Visitor" at bounding box center [200, 341] width 145 height 11
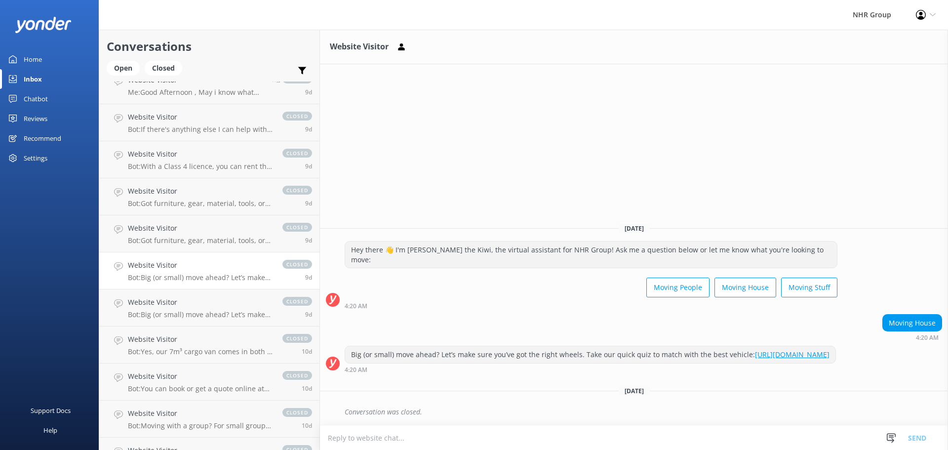
scroll to position [1629, 0]
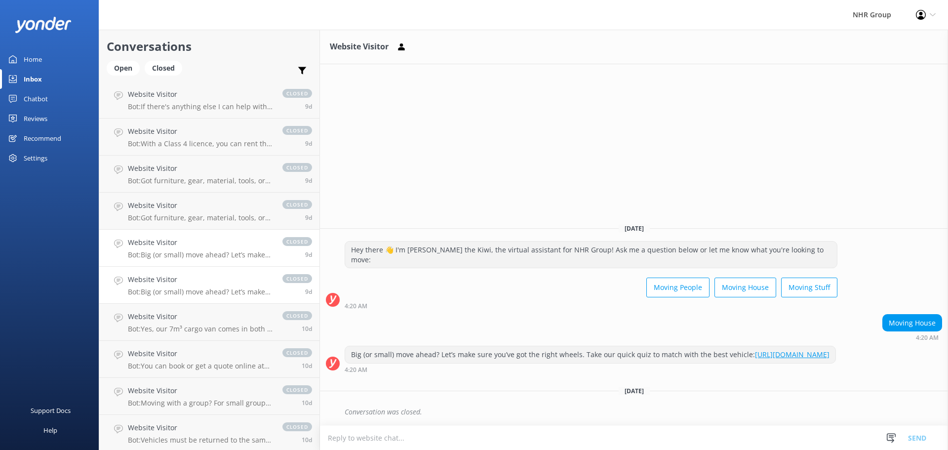
click at [178, 287] on div "Website Visitor Bot: Big (or small) move ahead? Let’s make sure you’ve got the …" at bounding box center [200, 285] width 145 height 22
click at [180, 321] on h4 "Website Visitor" at bounding box center [200, 316] width 145 height 11
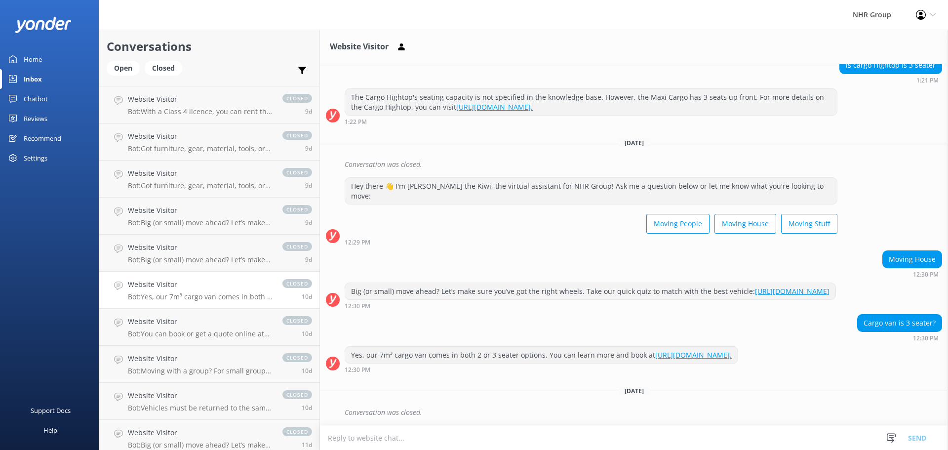
scroll to position [1679, 0]
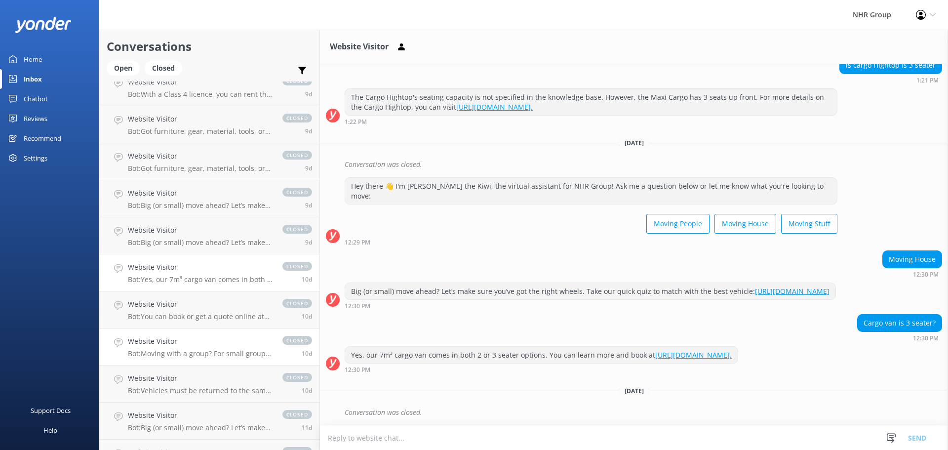
click at [183, 332] on link "Website Visitor Bot: Moving with a group? For small groups of 1–5 people, you c…" at bounding box center [209, 346] width 220 height 37
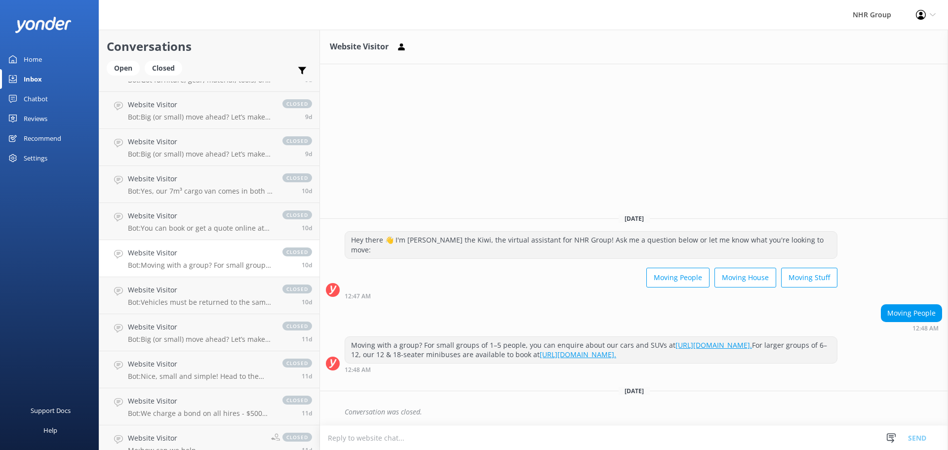
scroll to position [1777, 0]
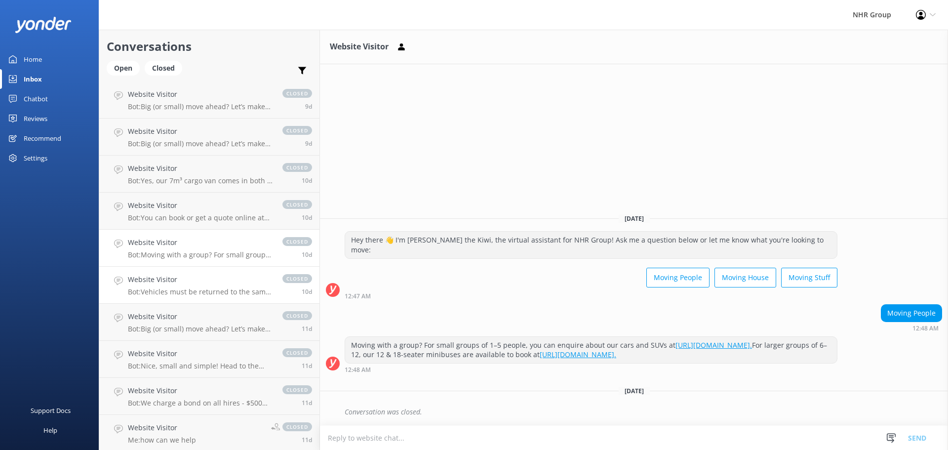
click at [189, 289] on p "Bot: Vehicles must be returned to the same location they were picked up from, a…" at bounding box center [200, 291] width 145 height 9
click at [196, 320] on h4 "Website Visitor" at bounding box center [200, 316] width 145 height 11
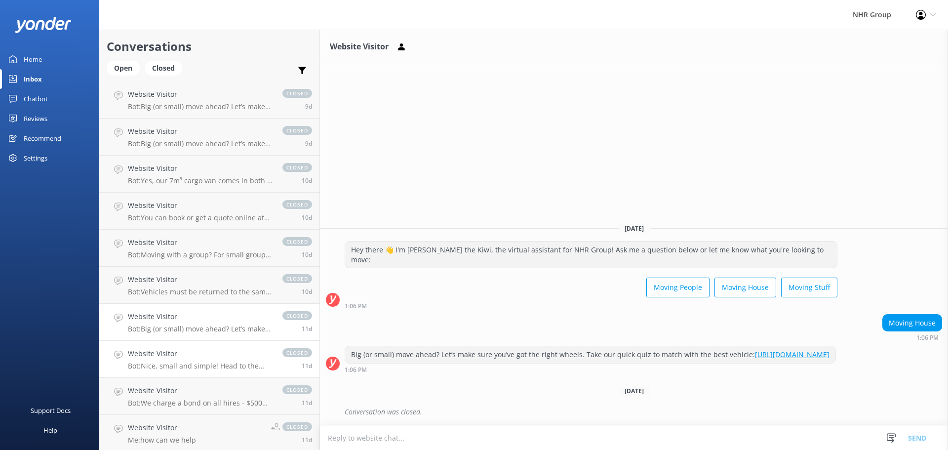
click at [194, 365] on p "Bot: Nice, small and simple! Head to the quiz to see what will suit you best, i…" at bounding box center [200, 365] width 145 height 9
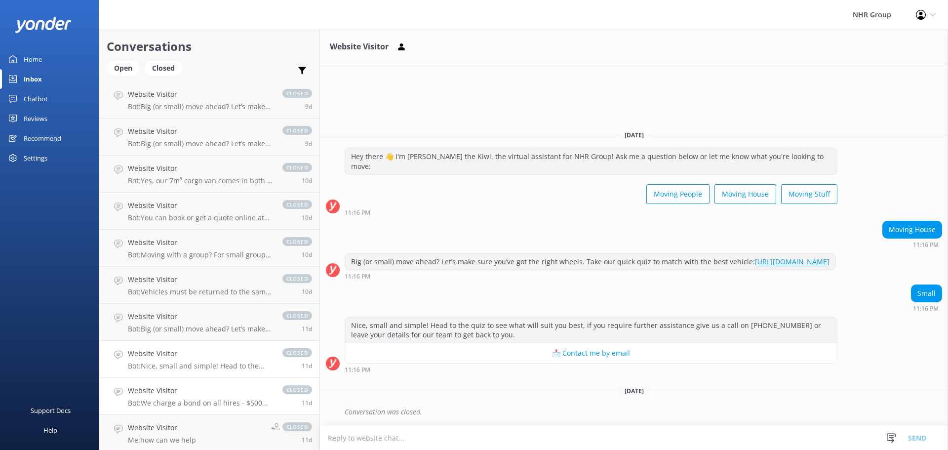
click at [191, 391] on h4 "Website Visitor" at bounding box center [200, 390] width 145 height 11
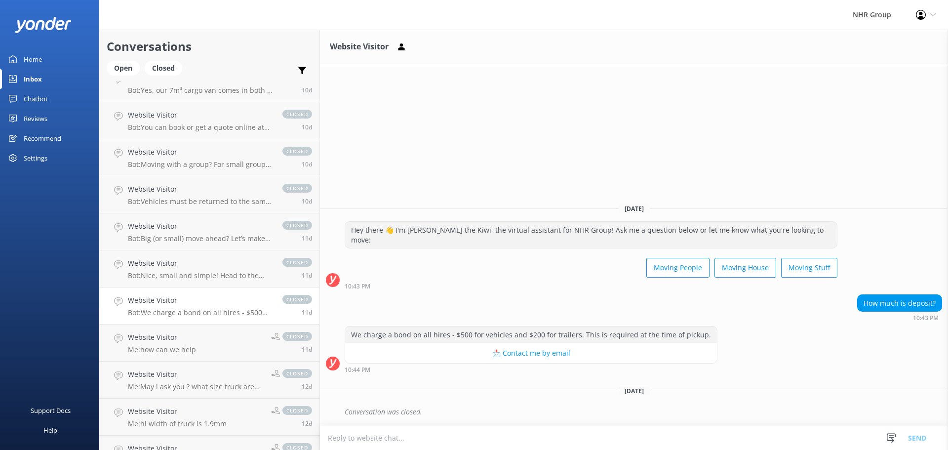
scroll to position [1876, 0]
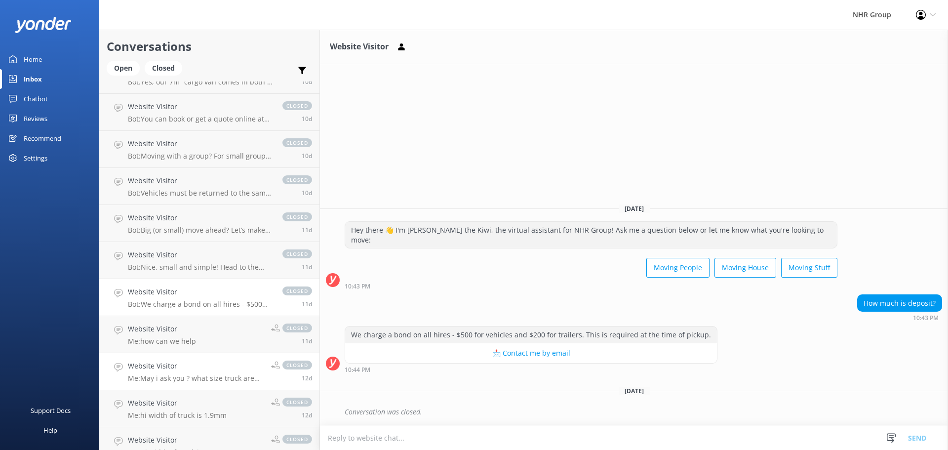
click at [177, 371] on h4 "Website Visitor" at bounding box center [196, 365] width 136 height 11
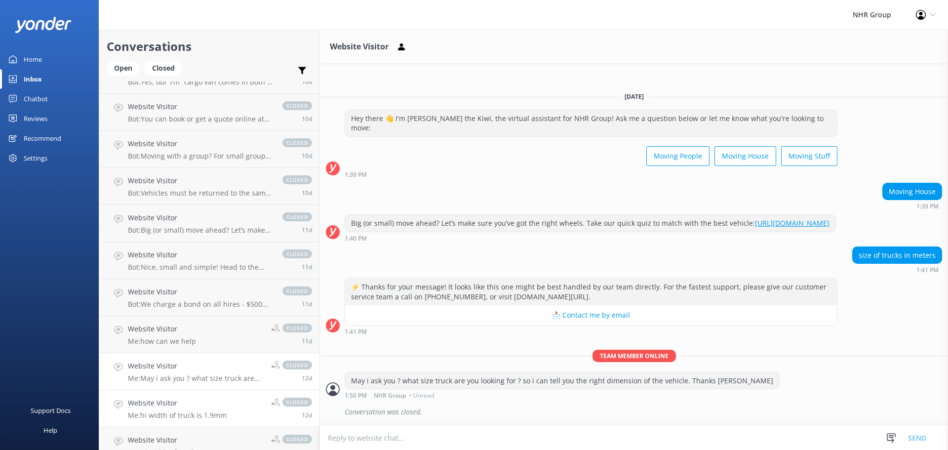
click at [178, 405] on h4 "Website Visitor" at bounding box center [177, 402] width 99 height 11
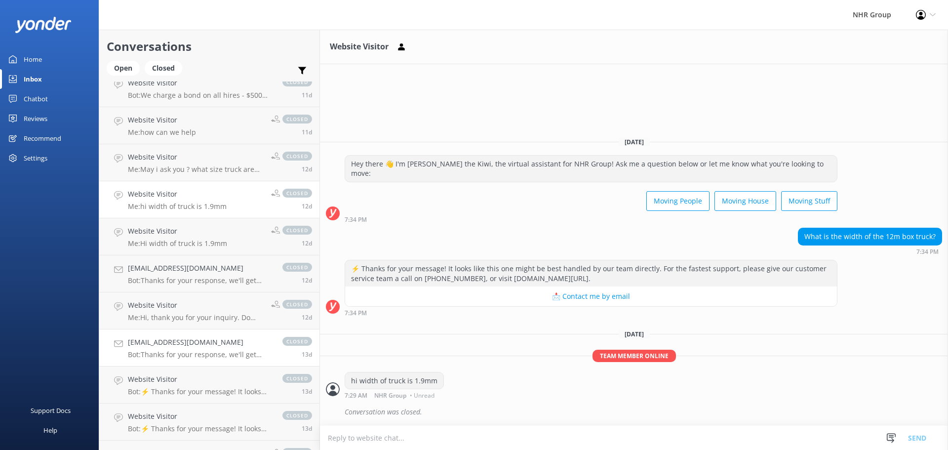
scroll to position [2123, 0]
click at [164, 203] on p "Me: Hi width of truck is 1.9mm" at bounding box center [177, 205] width 99 height 9
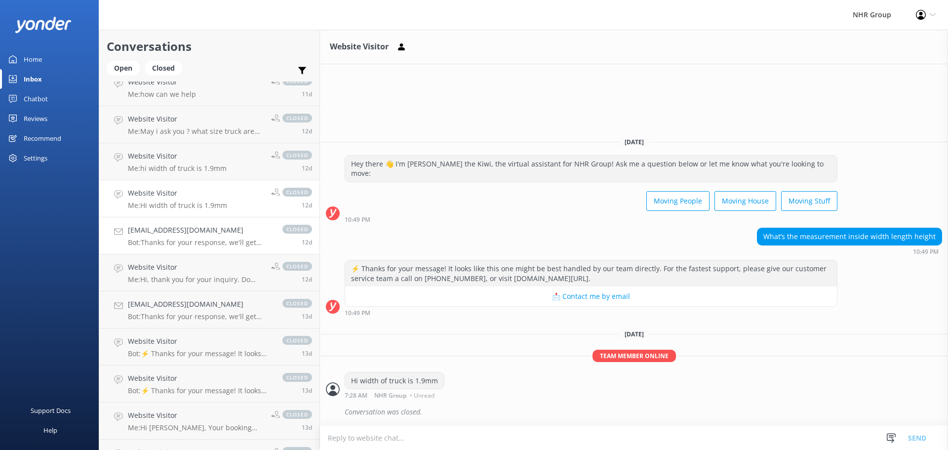
click at [176, 240] on p "Bot: Thanks for your response, we'll get back to you as soon as we can during o…" at bounding box center [200, 242] width 145 height 9
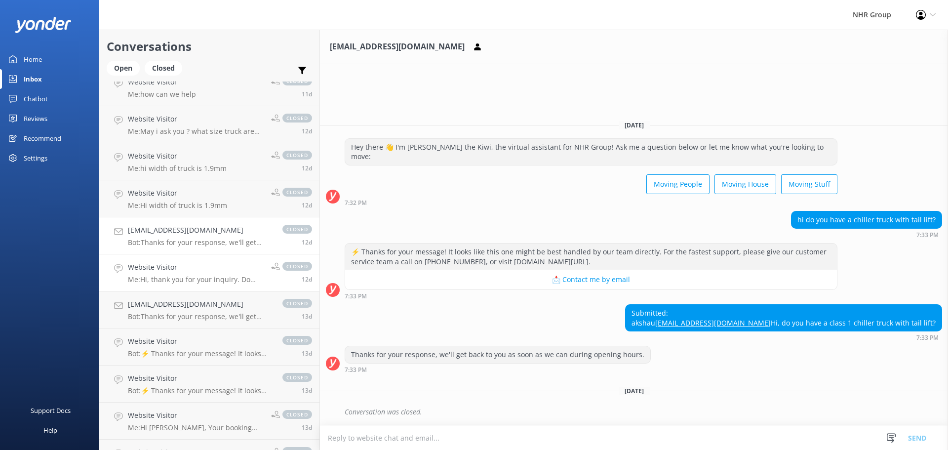
click at [177, 275] on p "Me: Hi, thank you for your inquiry. Do you mind providing your phone number so …" at bounding box center [196, 279] width 136 height 9
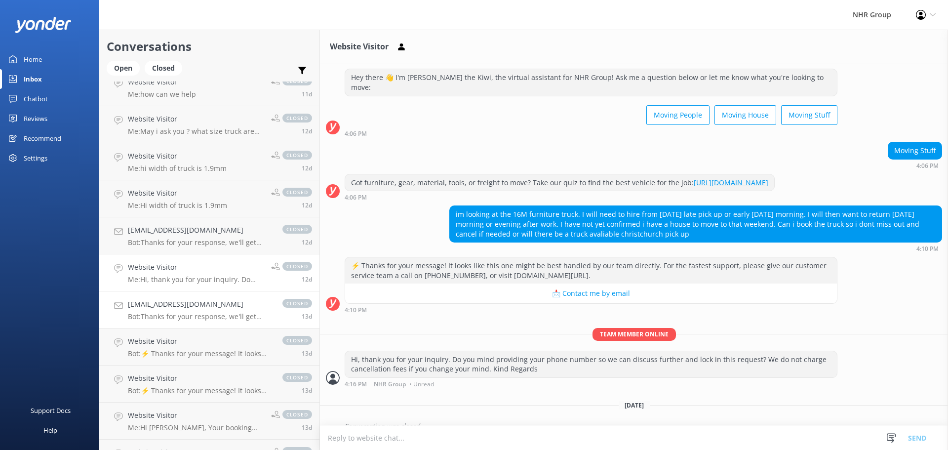
scroll to position [328, 0]
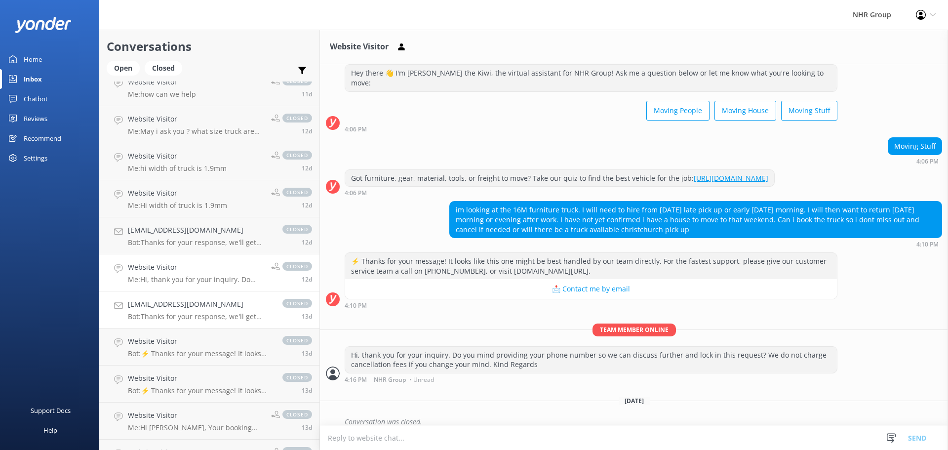
click at [176, 305] on h4 "[EMAIL_ADDRESS][DOMAIN_NAME]" at bounding box center [200, 304] width 145 height 11
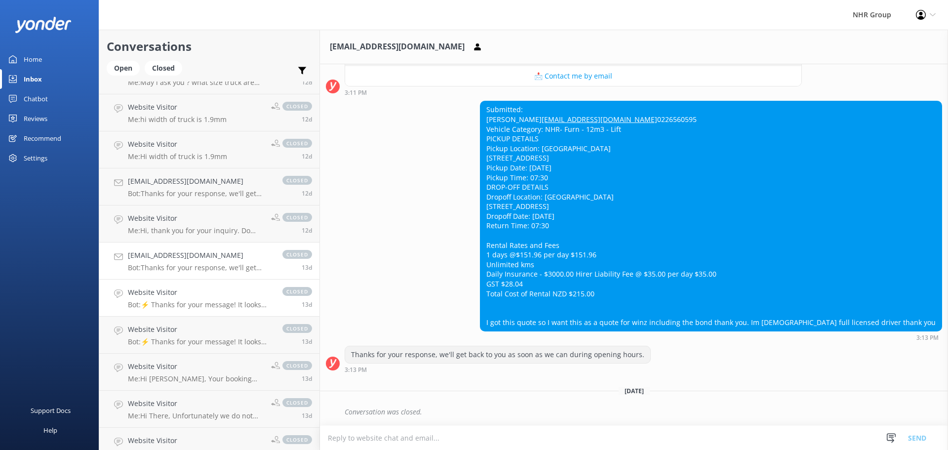
scroll to position [2172, 0]
click at [170, 333] on h4 "Website Visitor" at bounding box center [200, 328] width 145 height 11
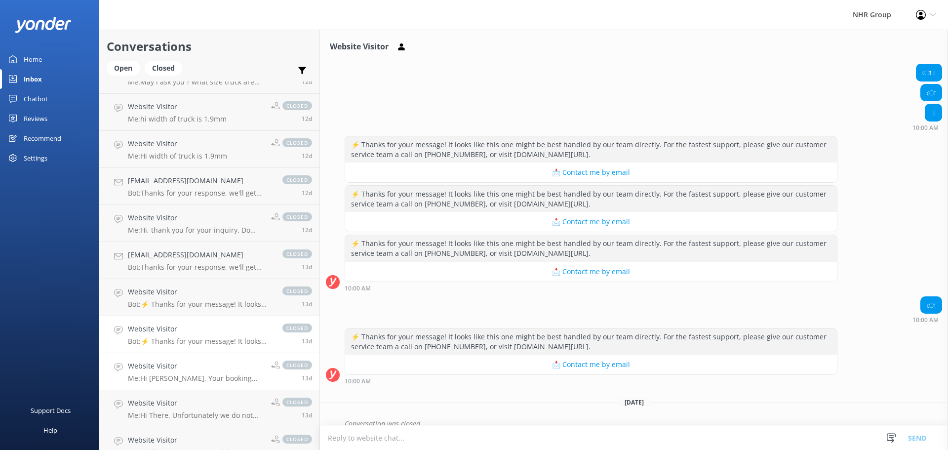
scroll to position [427, 0]
click at [180, 370] on h4 "Website Visitor" at bounding box center [196, 365] width 136 height 11
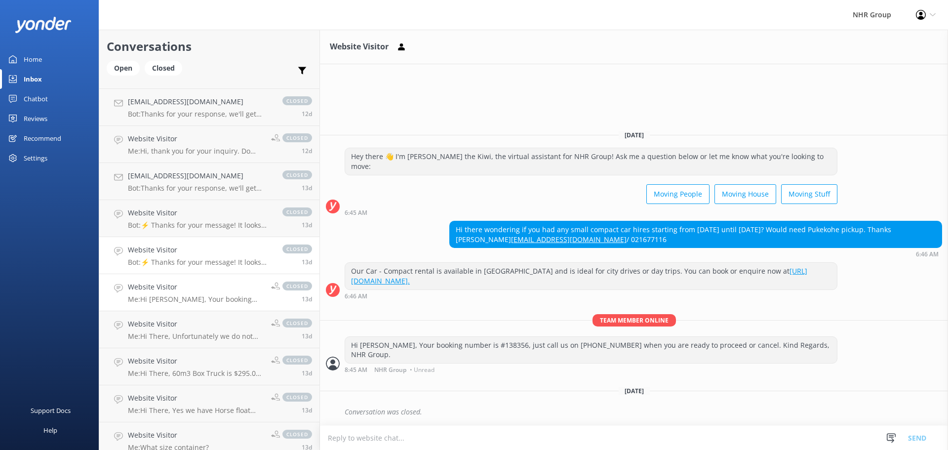
scroll to position [2271, 0]
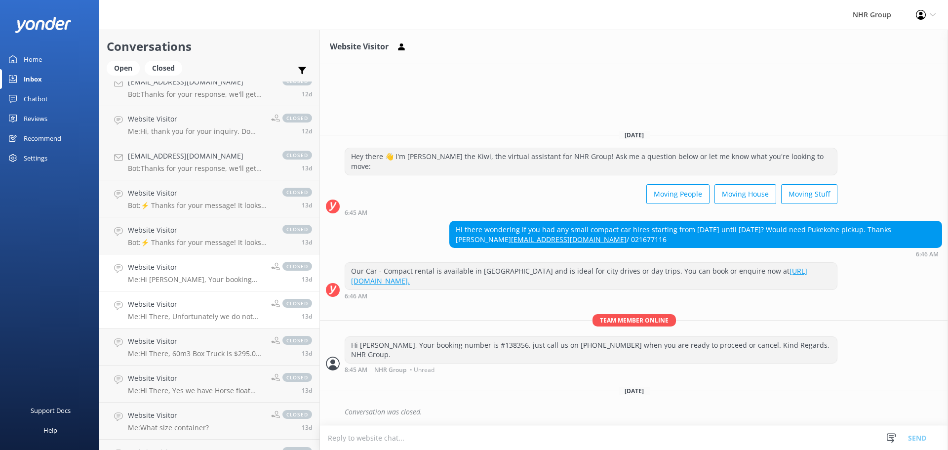
click at [189, 315] on p "Me: Hi There, Unfortunately we do not have a 16m3 Truck available. Next Closest…" at bounding box center [196, 316] width 136 height 9
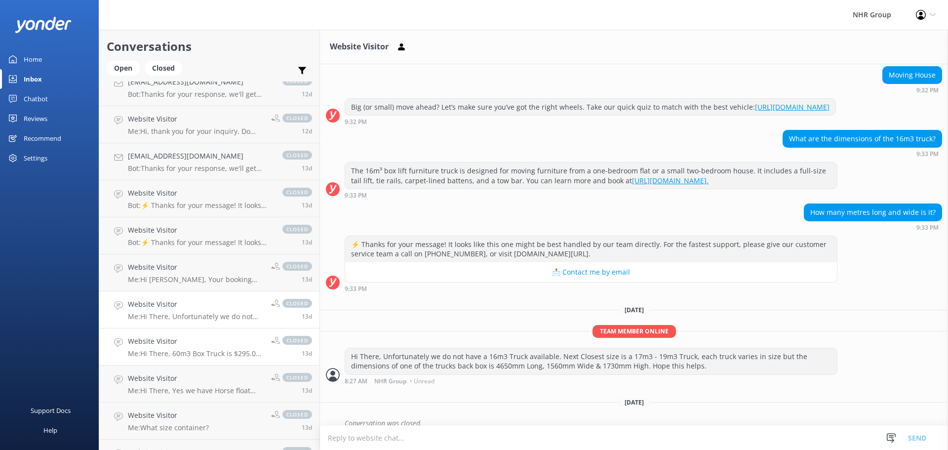
scroll to position [118, 0]
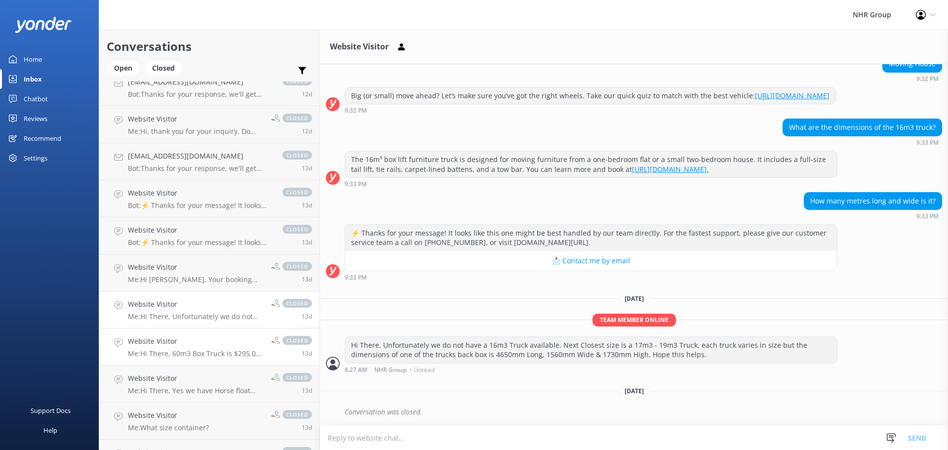
click at [187, 345] on h4 "Website Visitor" at bounding box center [196, 341] width 136 height 11
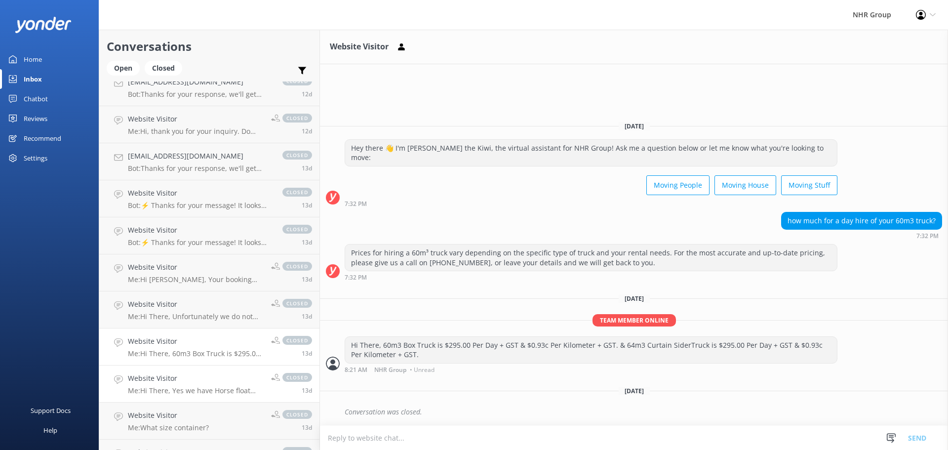
click at [188, 372] on link "Website Visitor Me: Hi There, Yes we have Horse float Trailers for moving furni…" at bounding box center [209, 383] width 220 height 37
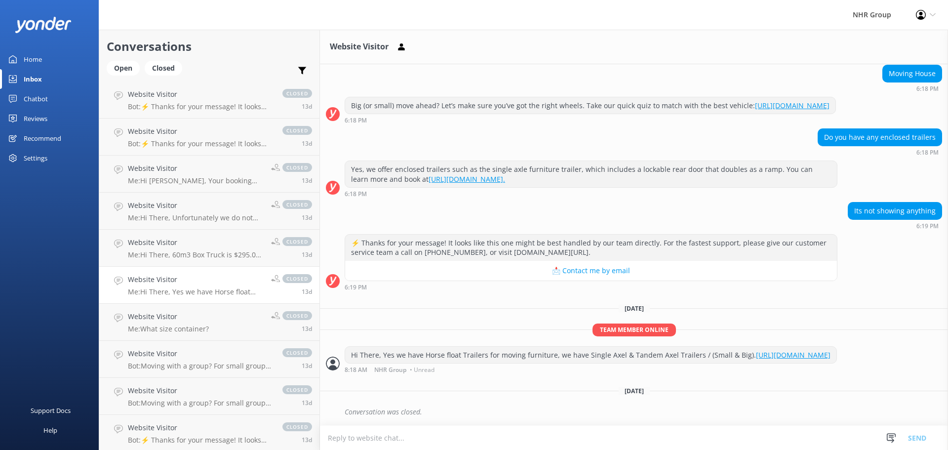
scroll to position [2419, 0]
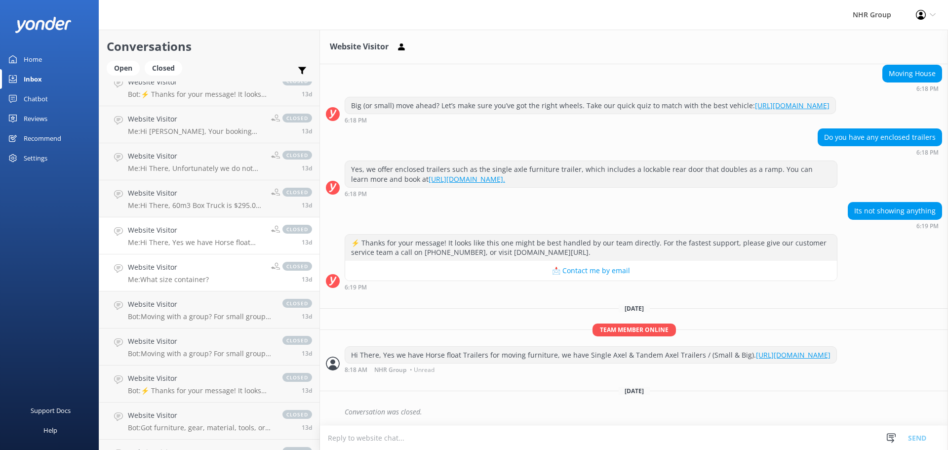
click at [191, 276] on p "Me: What size container?" at bounding box center [168, 279] width 81 height 9
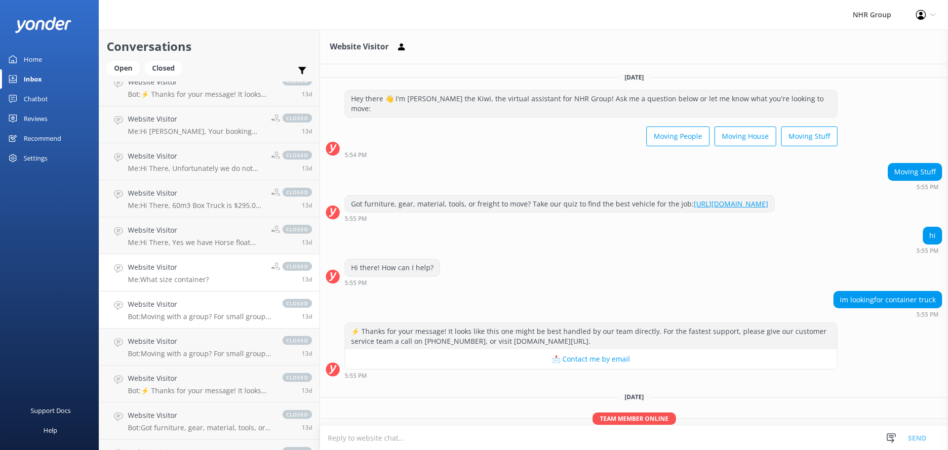
scroll to position [120, 0]
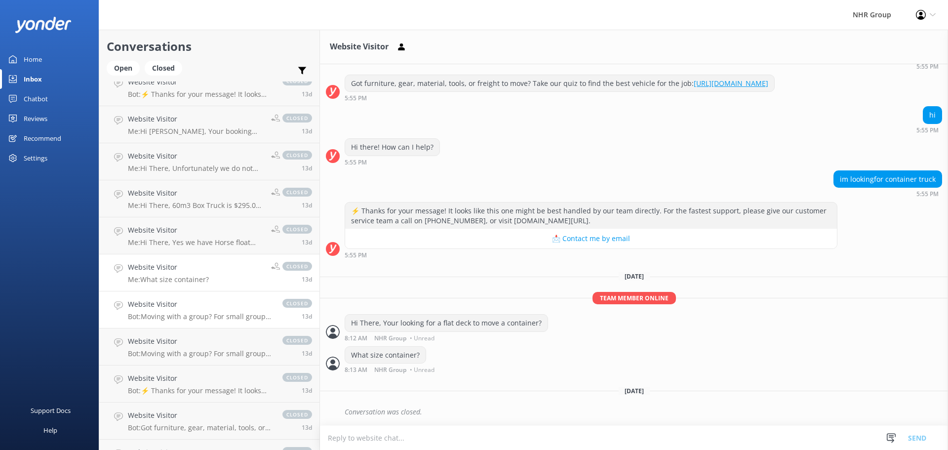
click at [190, 304] on h4 "Website Visitor" at bounding box center [200, 304] width 145 height 11
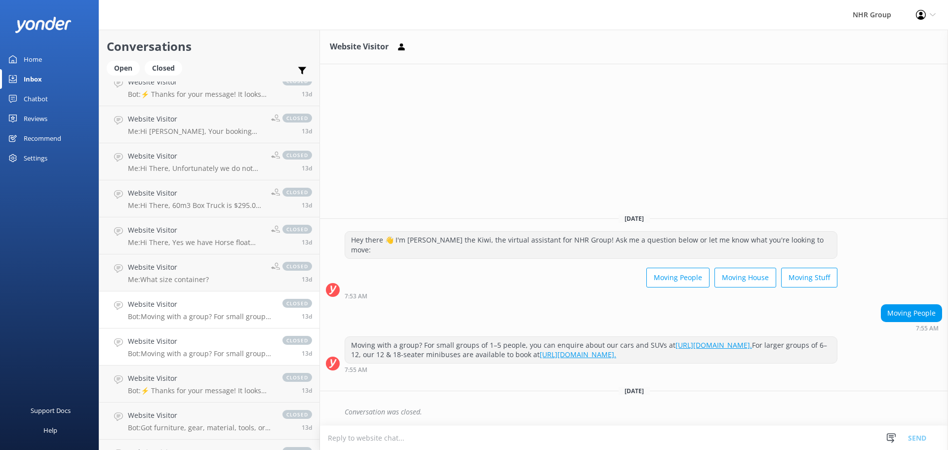
click at [191, 336] on h4 "Website Visitor" at bounding box center [200, 341] width 145 height 11
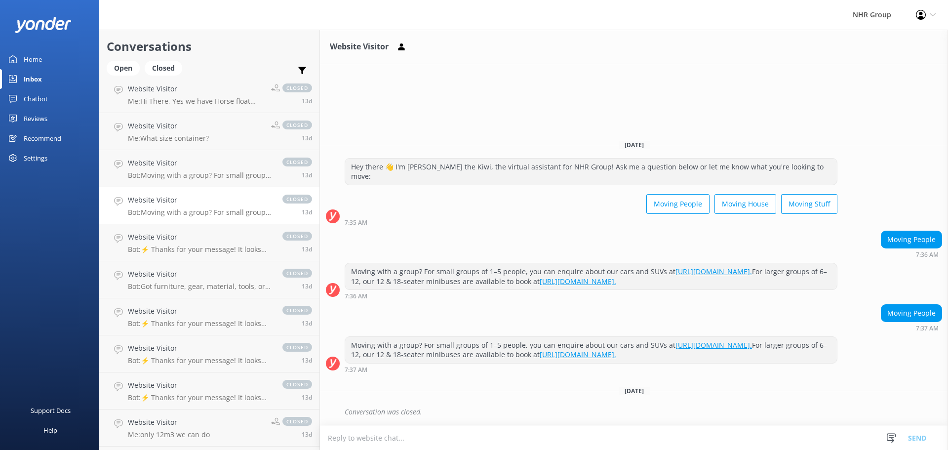
scroll to position [2567, 0]
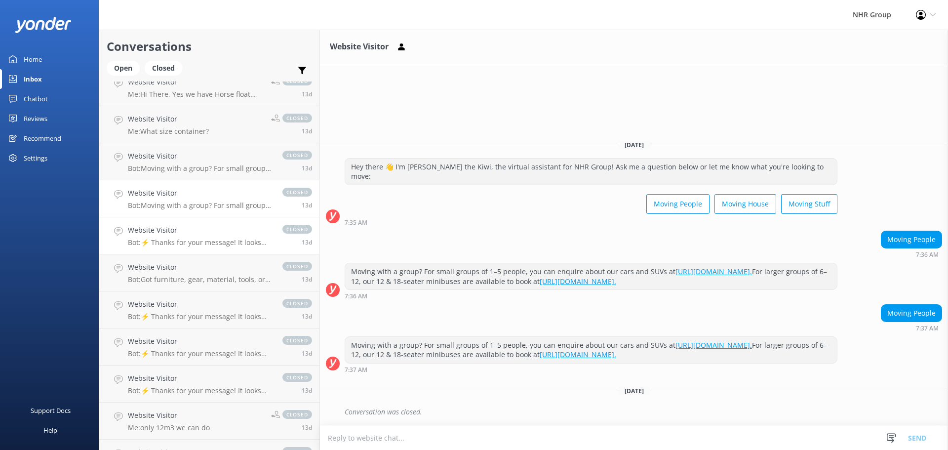
click at [192, 236] on div "Website Visitor Bot: ⚡ Thanks for your message! It looks like this one might be…" at bounding box center [200, 236] width 145 height 22
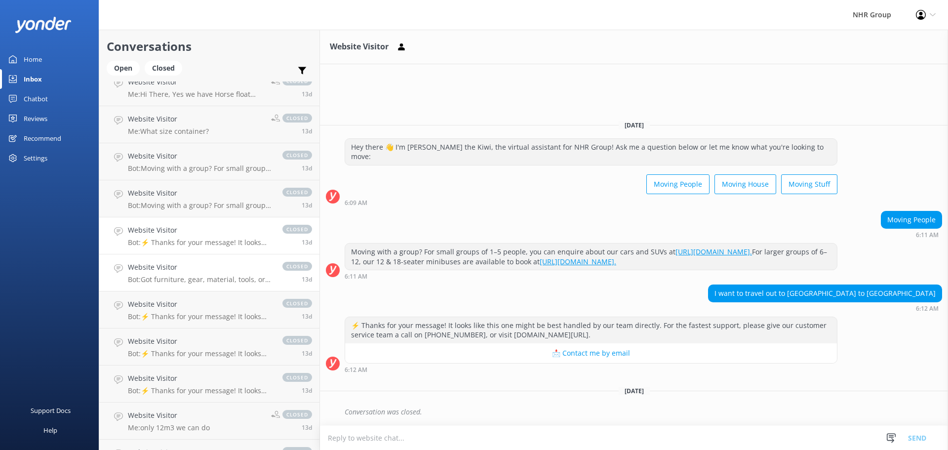
click at [191, 260] on link "Website Visitor Bot: Got furniture, gear, material, tools, or freight to move? …" at bounding box center [209, 272] width 220 height 37
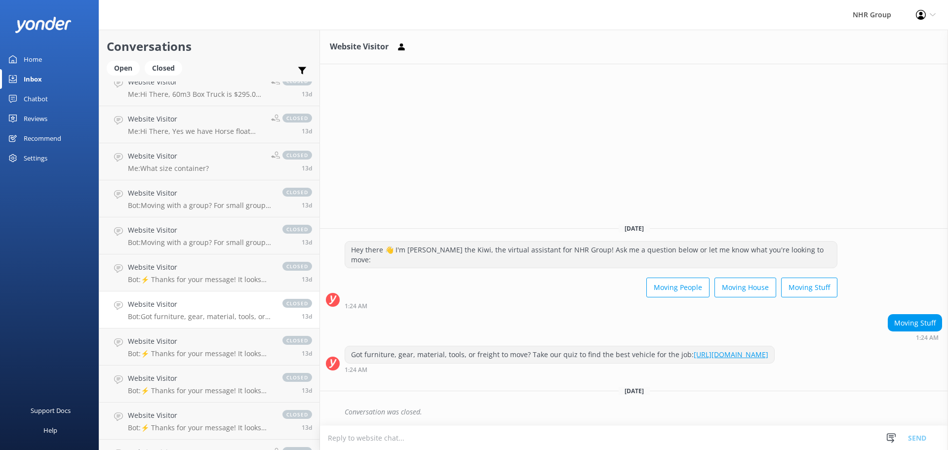
click at [33, 59] on div "Home" at bounding box center [33, 59] width 18 height 20
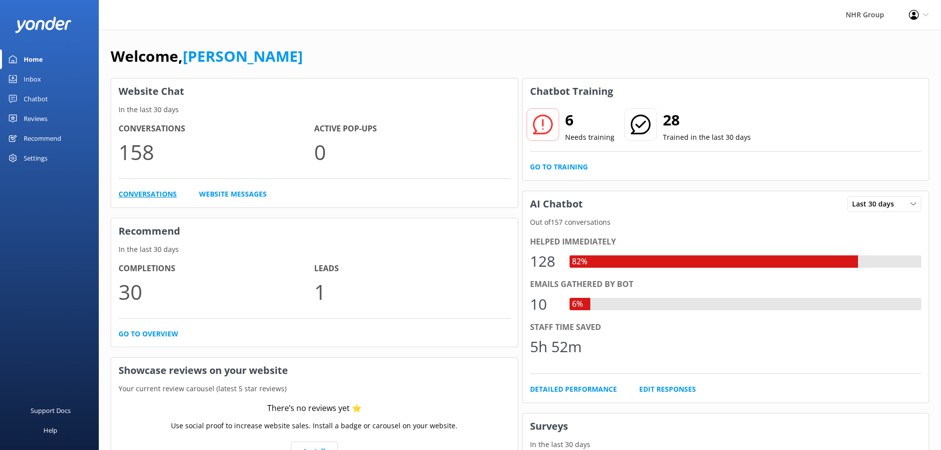
click at [147, 192] on link "Conversations" at bounding box center [147, 194] width 58 height 11
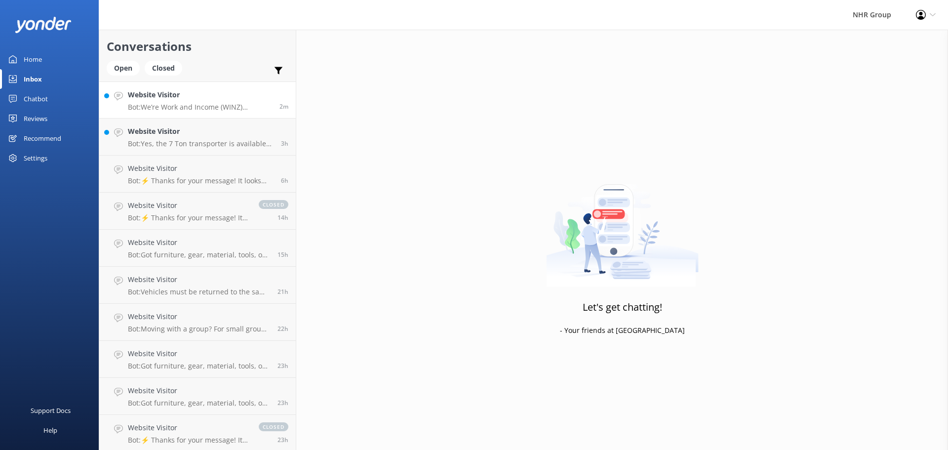
click at [192, 102] on div "Website Visitor Bot: We’re Work and Income (WINZ) registered suppliers, so you …" at bounding box center [200, 99] width 144 height 21
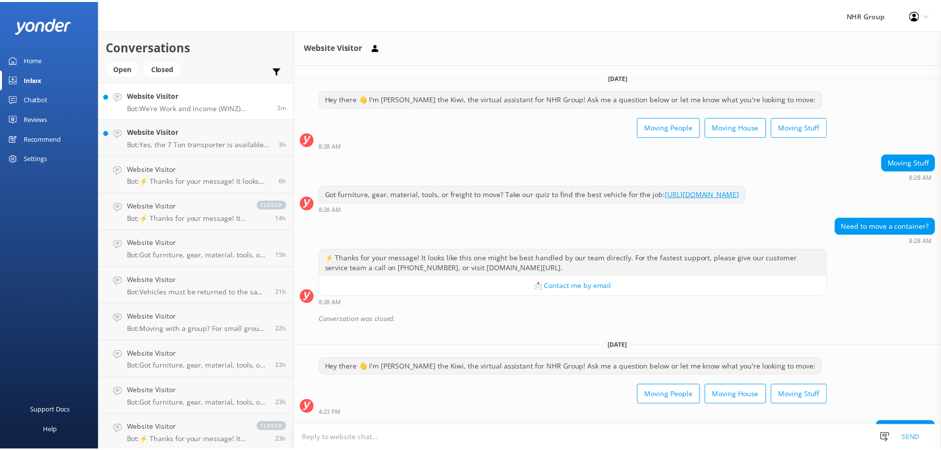
scroll to position [162, 0]
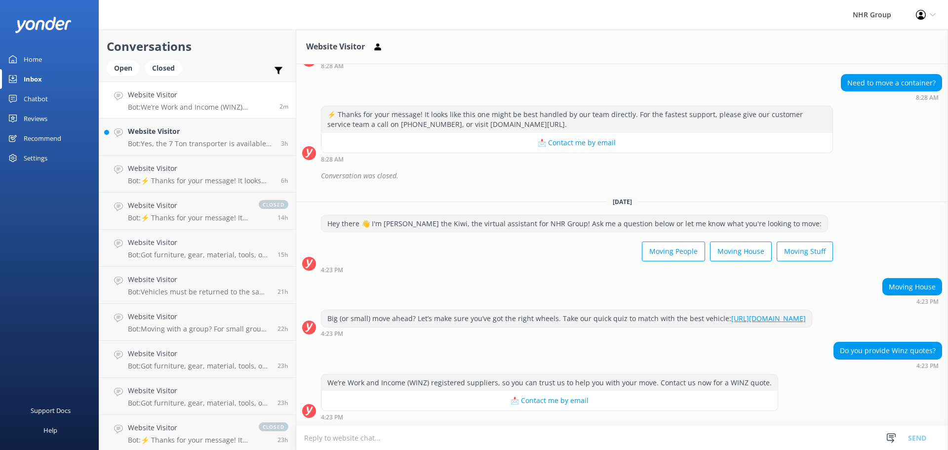
click at [31, 57] on div "Home" at bounding box center [33, 59] width 18 height 20
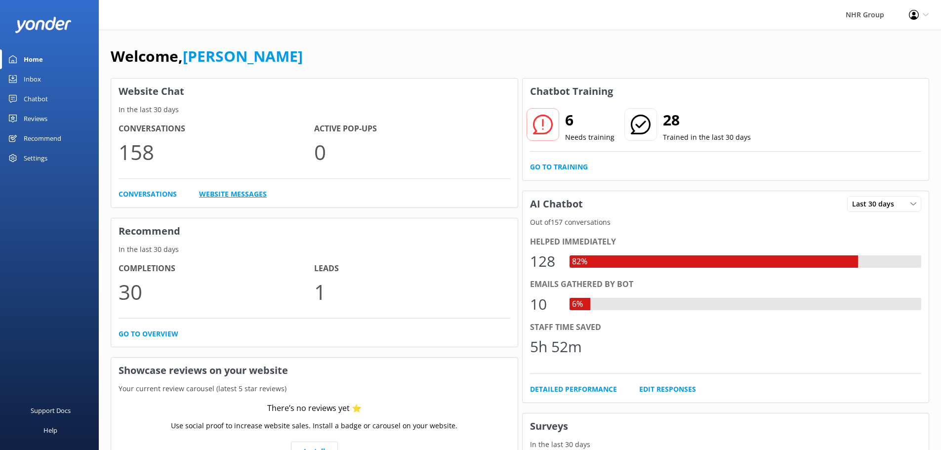
click at [254, 196] on link "Website Messages" at bounding box center [233, 194] width 68 height 11
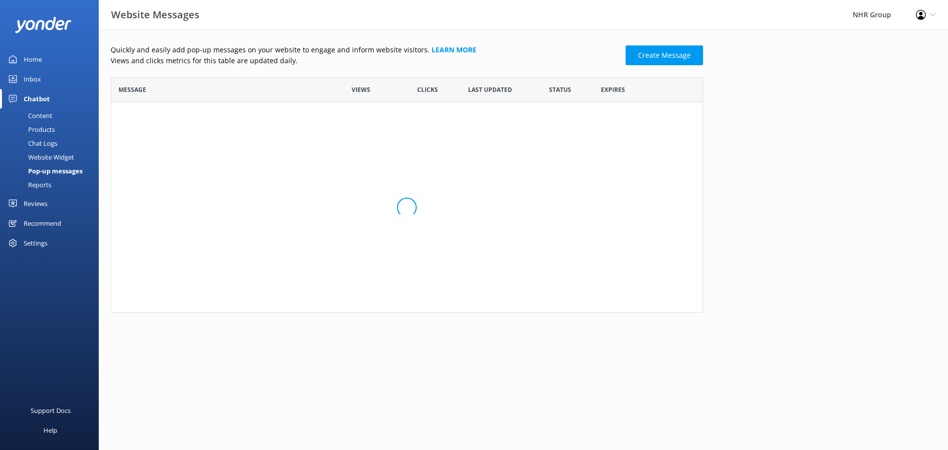
scroll to position [228, 585]
